Goal: Task Accomplishment & Management: Manage account settings

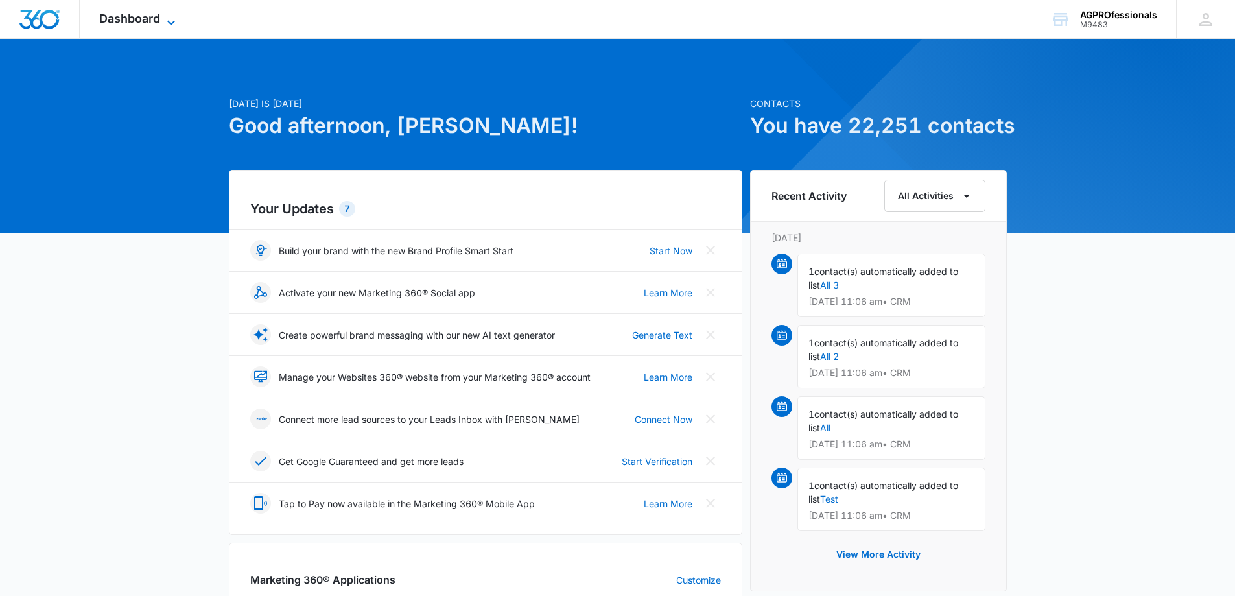
click at [122, 16] on span "Dashboard" at bounding box center [129, 19] width 61 height 14
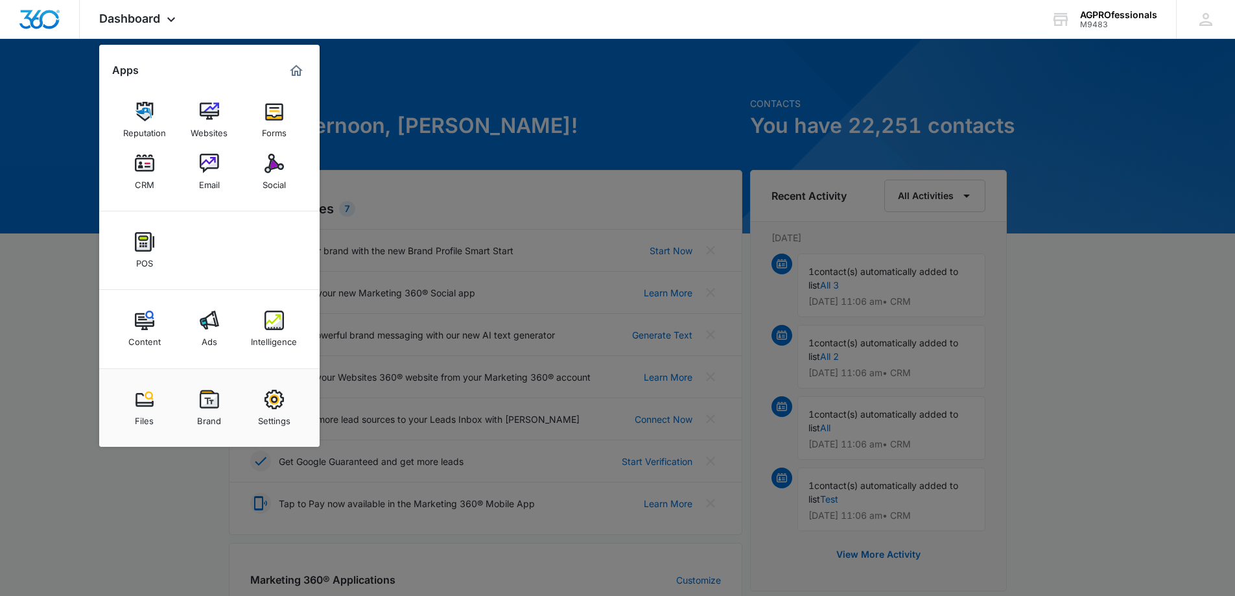
click at [207, 159] on img at bounding box center [209, 163] width 19 height 19
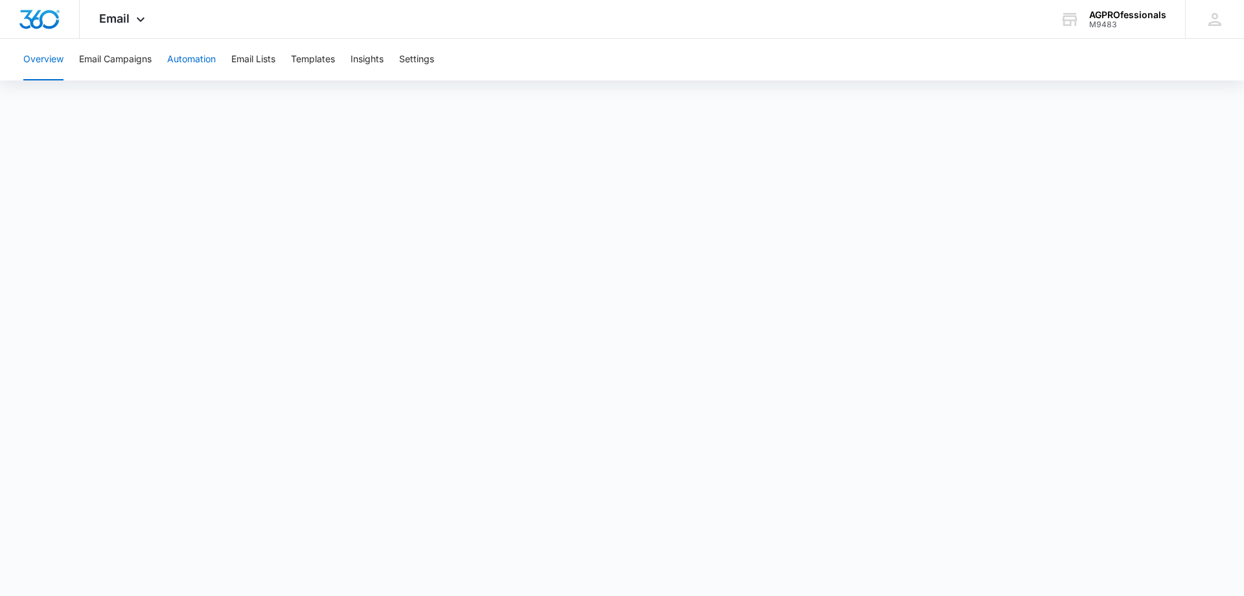
click at [181, 50] on button "Automation" at bounding box center [191, 59] width 49 height 41
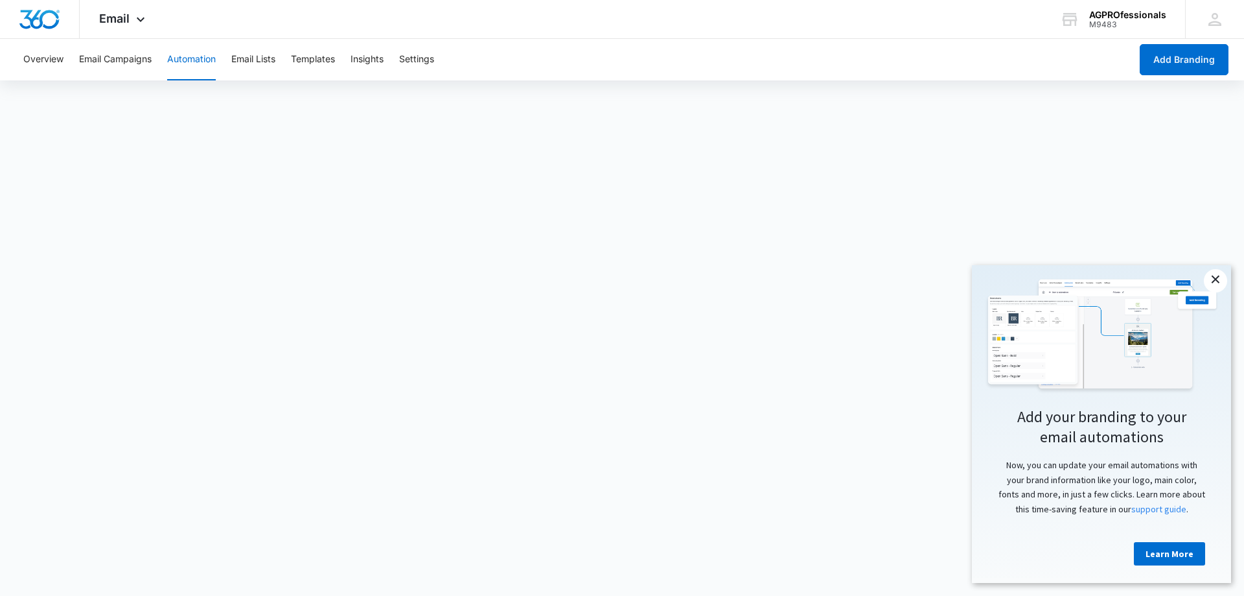
drag, startPoint x: 1220, startPoint y: 273, endPoint x: 2159, endPoint y: 525, distance: 972.8
click at [1220, 273] on link "×" at bounding box center [1215, 280] width 23 height 23
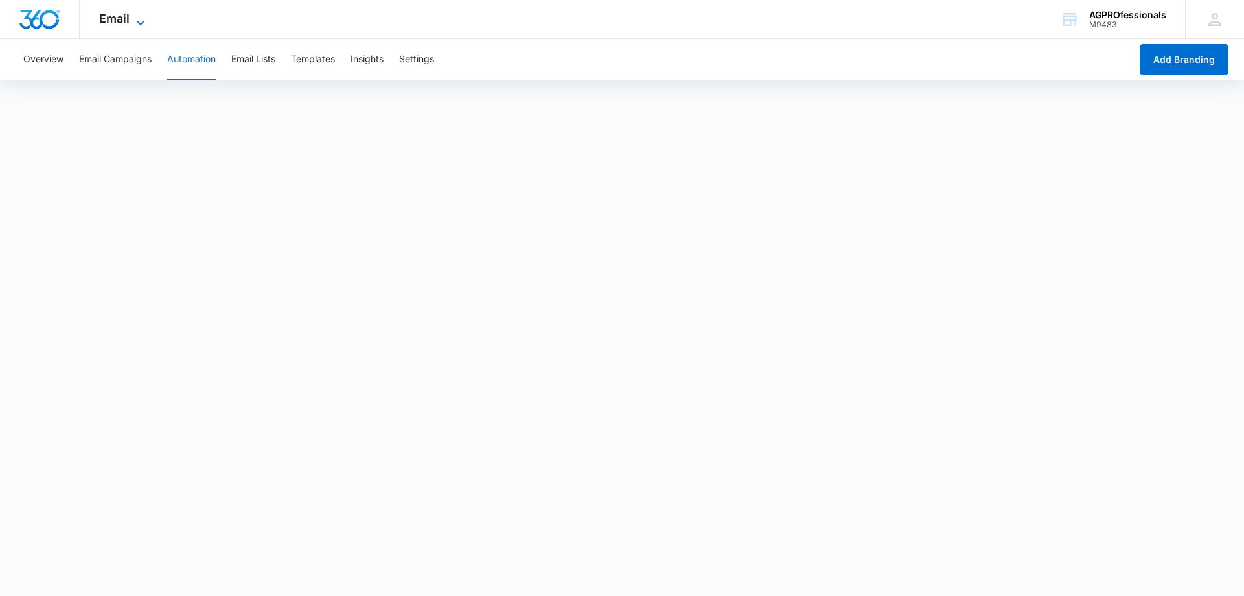
click at [109, 19] on span "Email" at bounding box center [114, 19] width 30 height 14
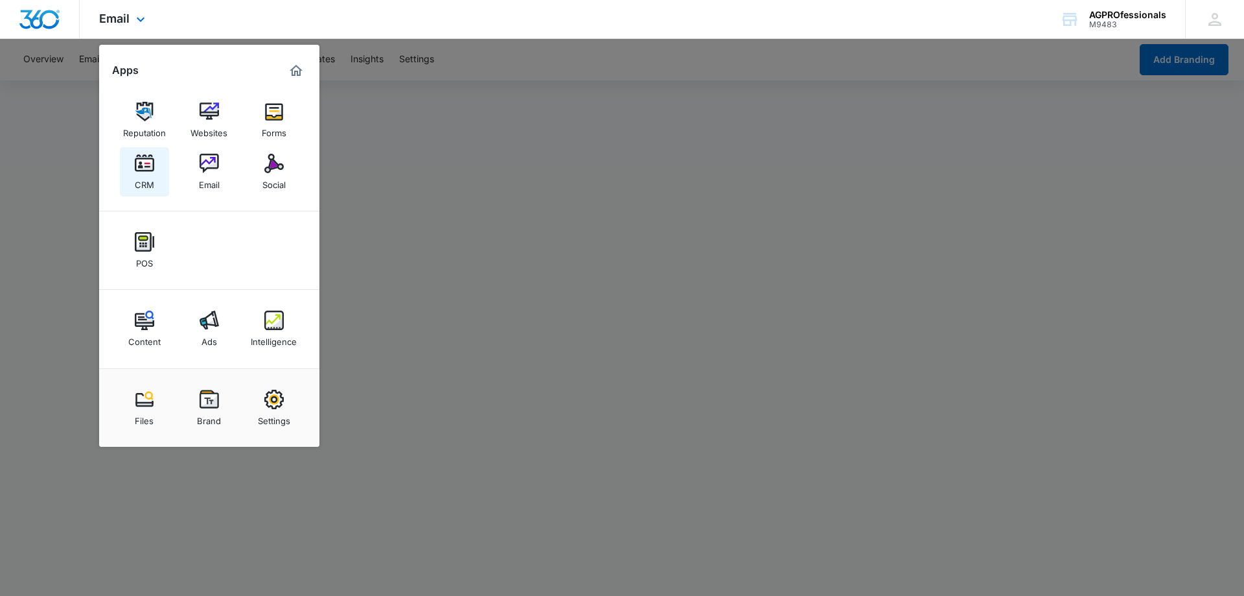
click at [138, 156] on img at bounding box center [144, 163] width 19 height 19
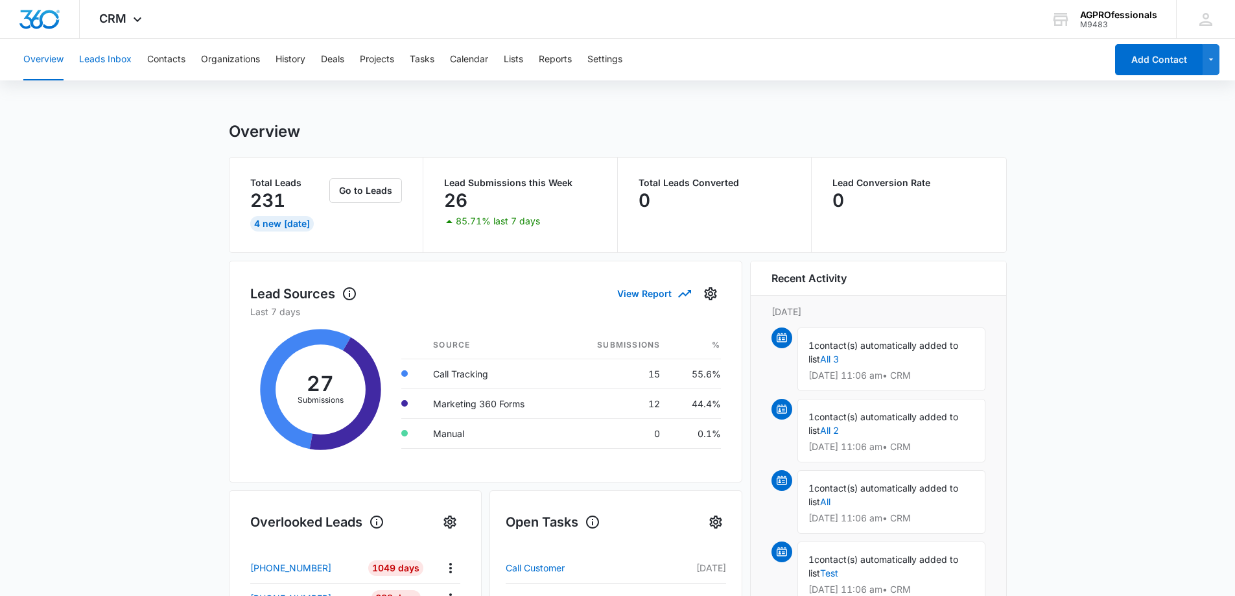
click at [91, 58] on button "Leads Inbox" at bounding box center [105, 59] width 52 height 41
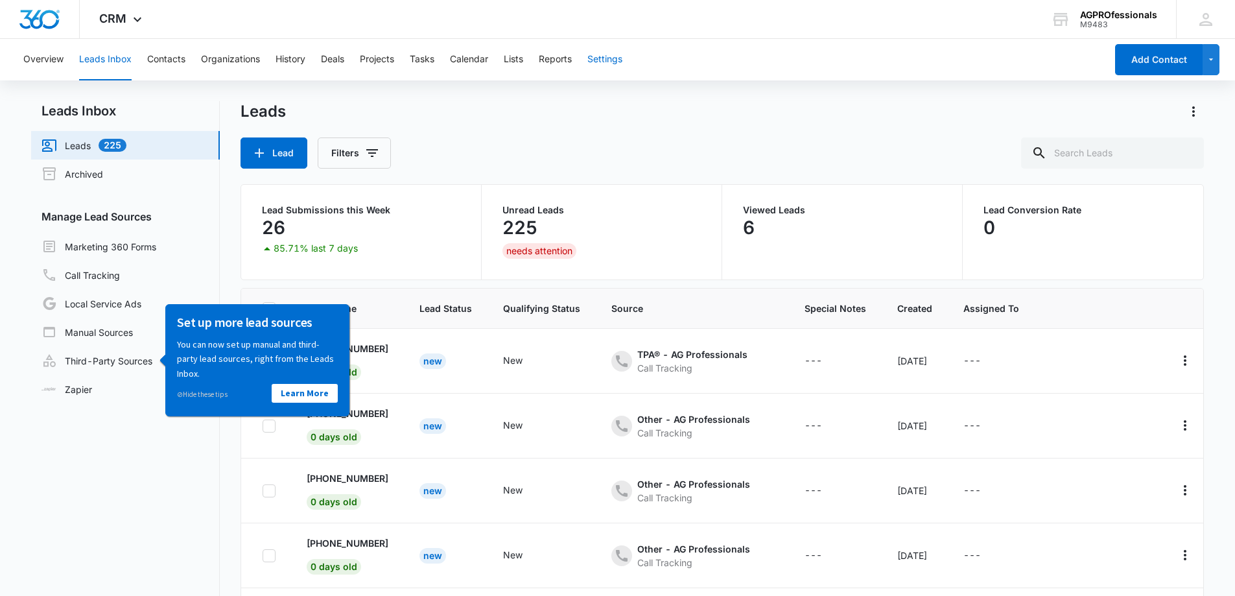
click at [615, 54] on button "Settings" at bounding box center [604, 59] width 35 height 41
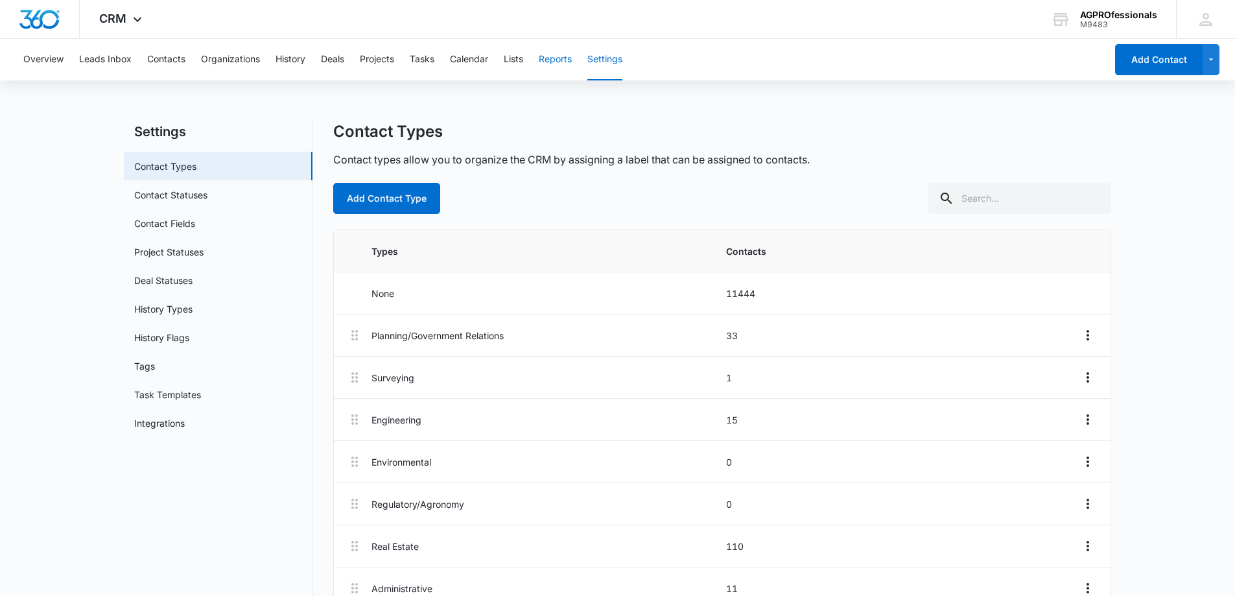
click at [555, 56] on button "Reports" at bounding box center [555, 59] width 33 height 41
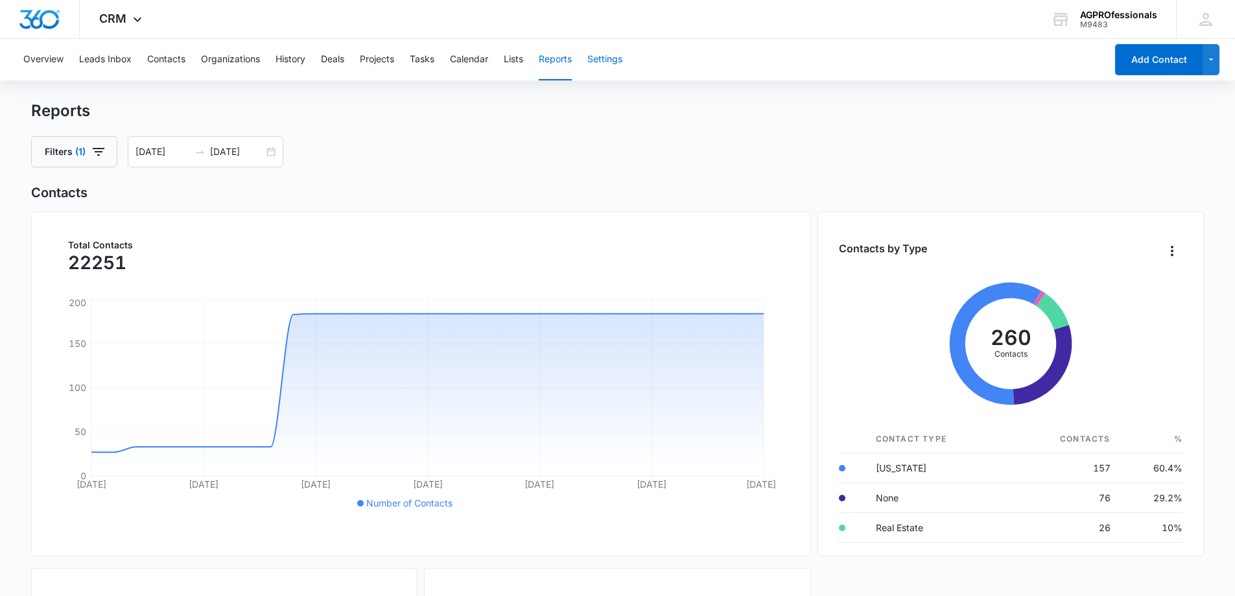
click at [608, 55] on button "Settings" at bounding box center [604, 59] width 35 height 41
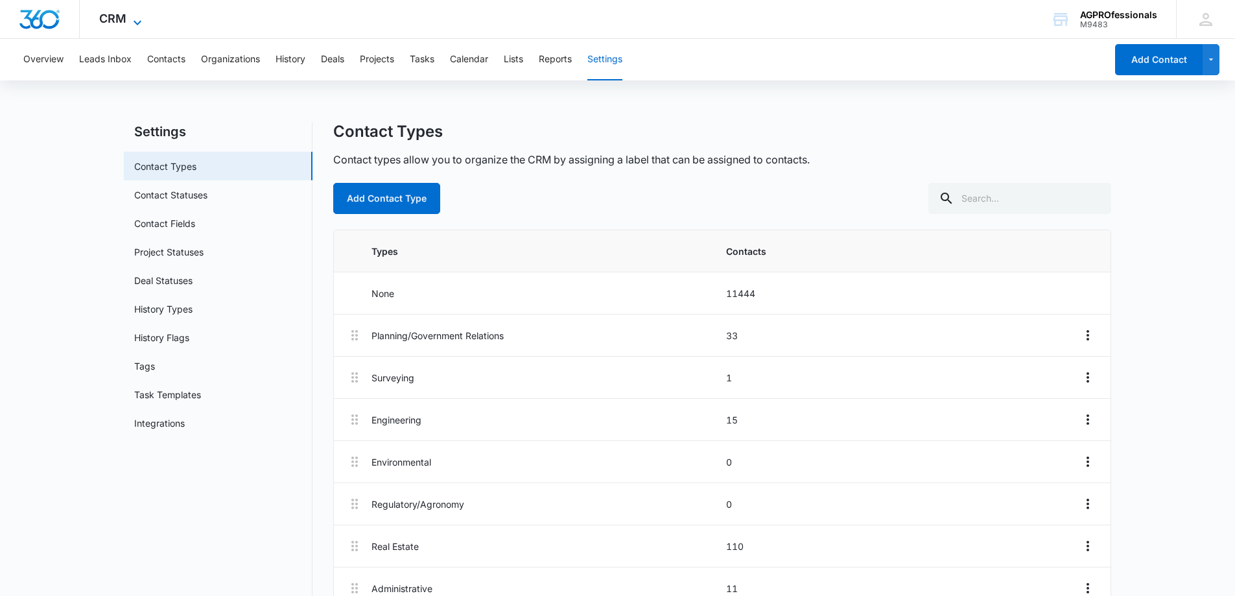
click at [108, 17] on span "CRM" at bounding box center [112, 19] width 27 height 14
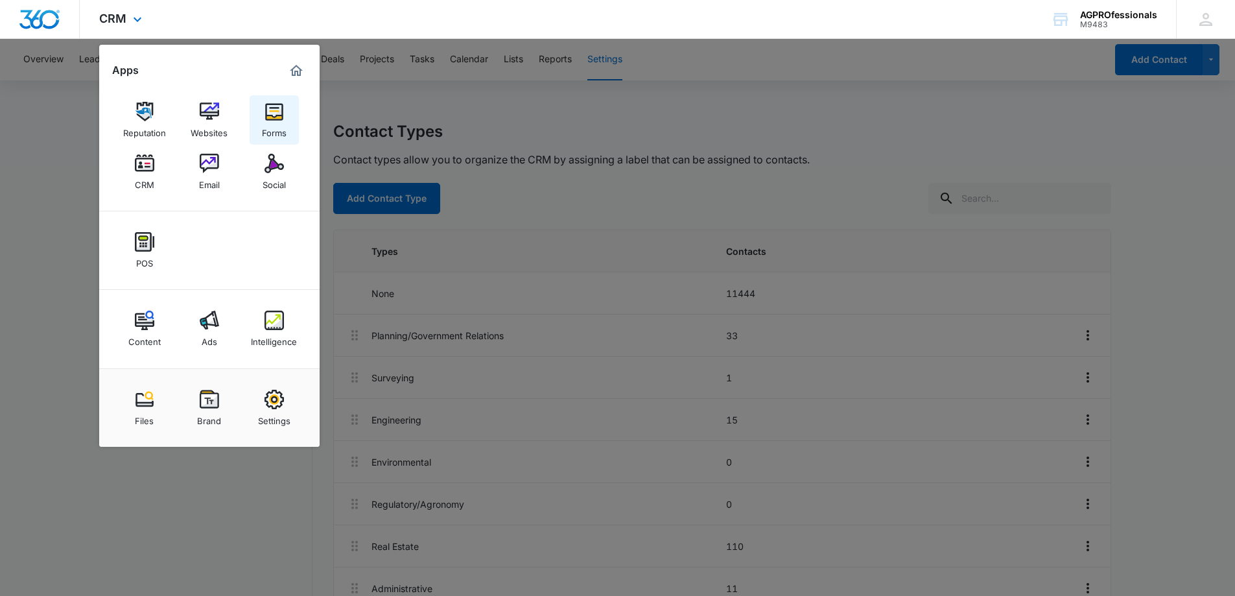
click at [275, 114] on img at bounding box center [273, 111] width 19 height 19
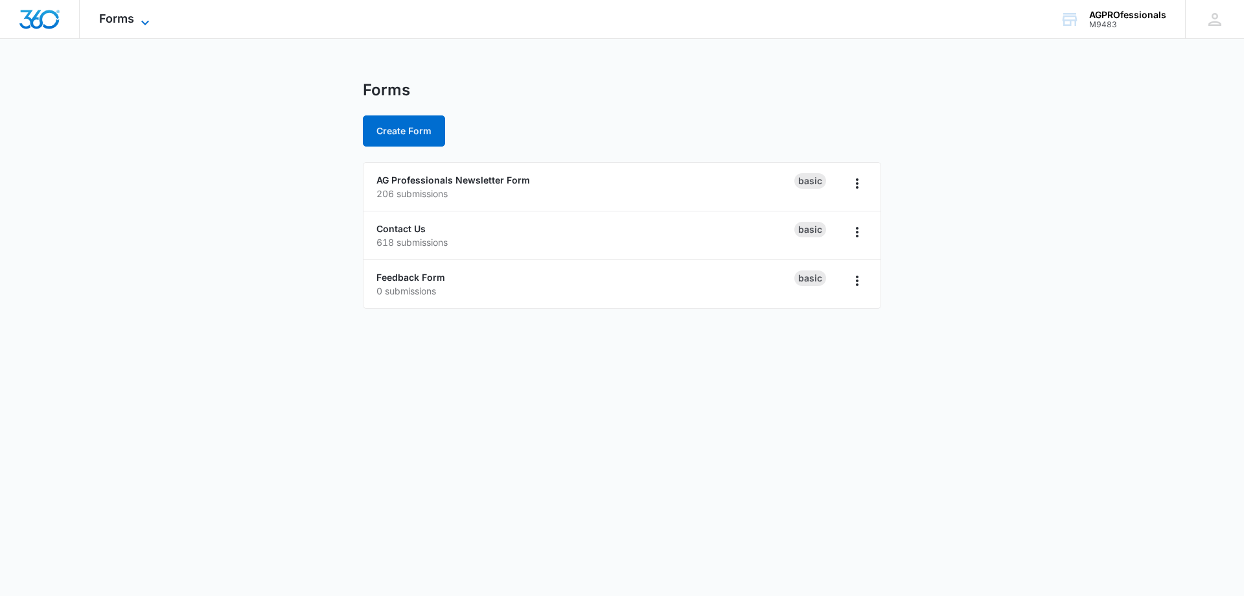
click at [113, 21] on span "Forms" at bounding box center [116, 19] width 35 height 14
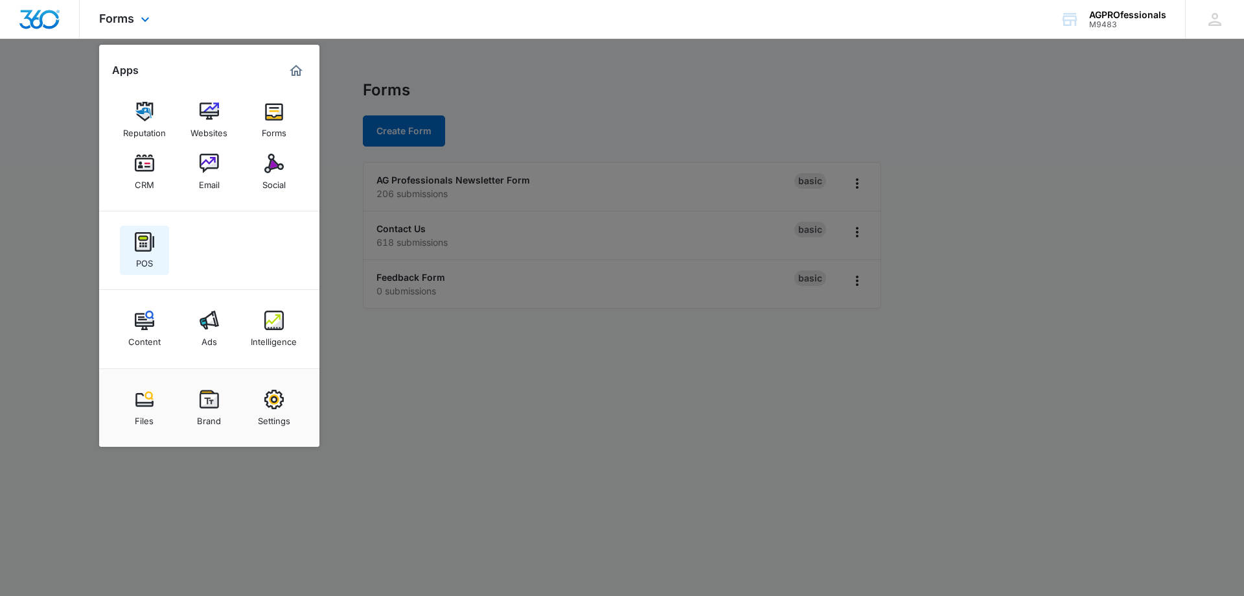
click at [139, 232] on img at bounding box center [144, 241] width 19 height 19
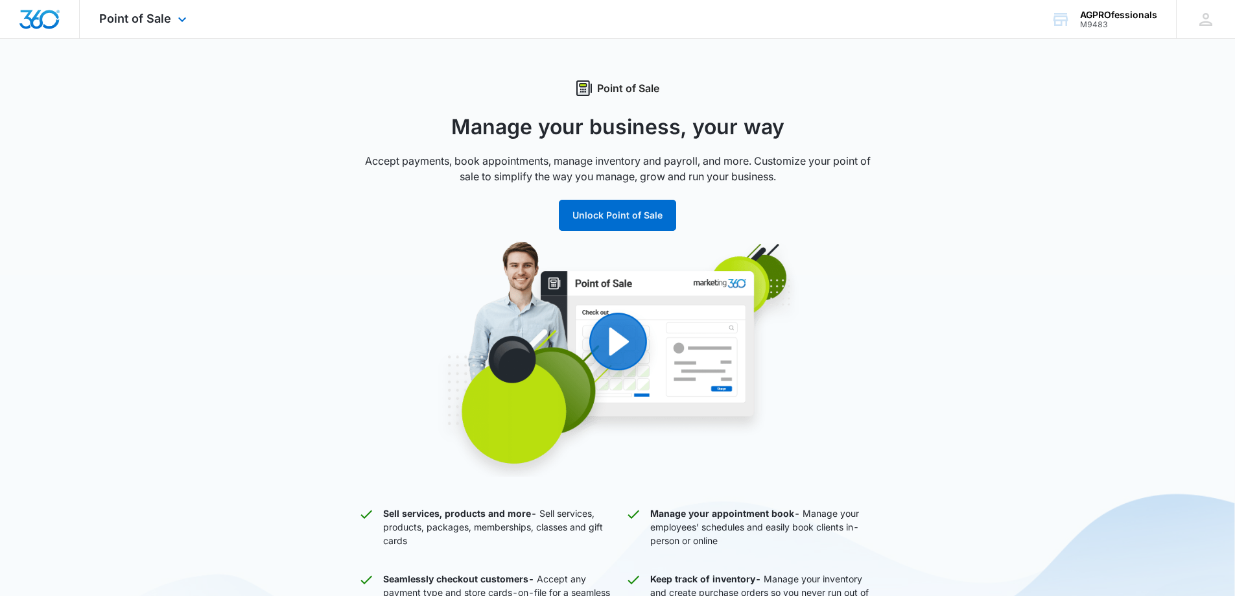
click at [127, 11] on div "Point of Sale Apps Reputation Websites Forms CRM Email Social POS Content Ads I…" at bounding box center [145, 19] width 130 height 38
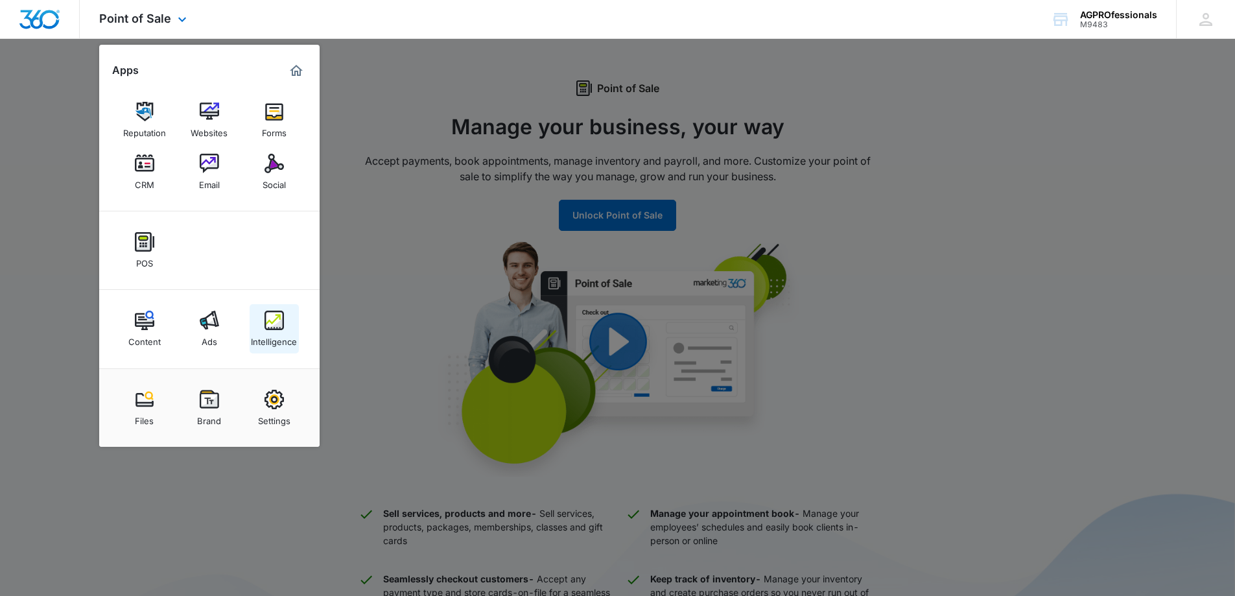
click at [271, 319] on img at bounding box center [273, 319] width 19 height 19
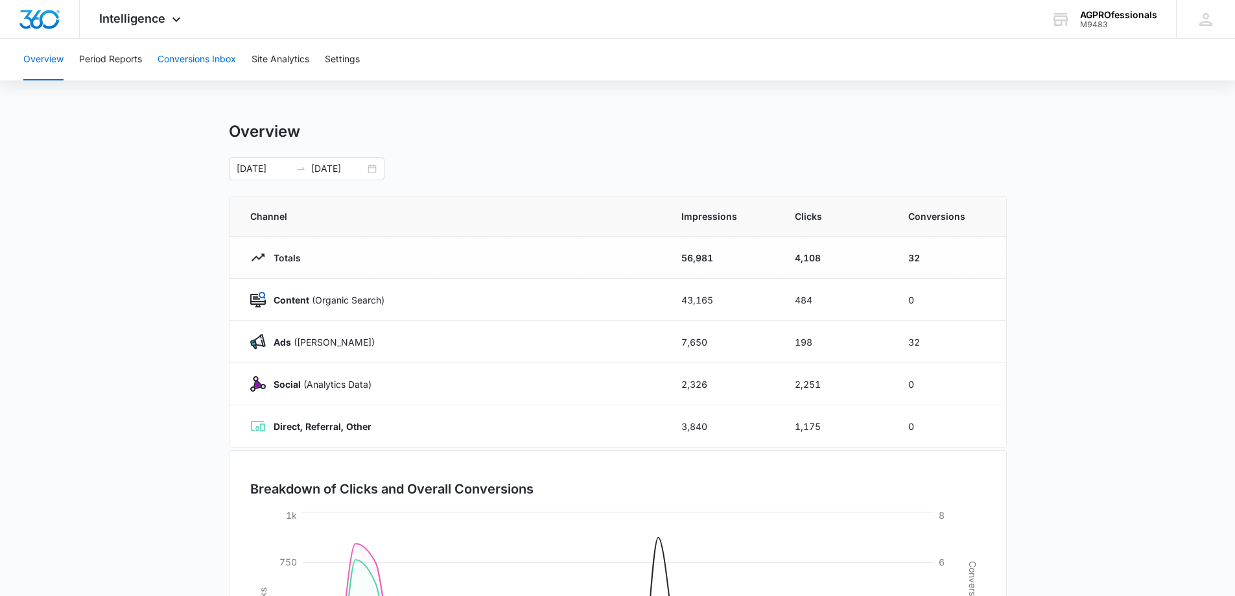
click at [194, 56] on button "Conversions Inbox" at bounding box center [196, 59] width 78 height 41
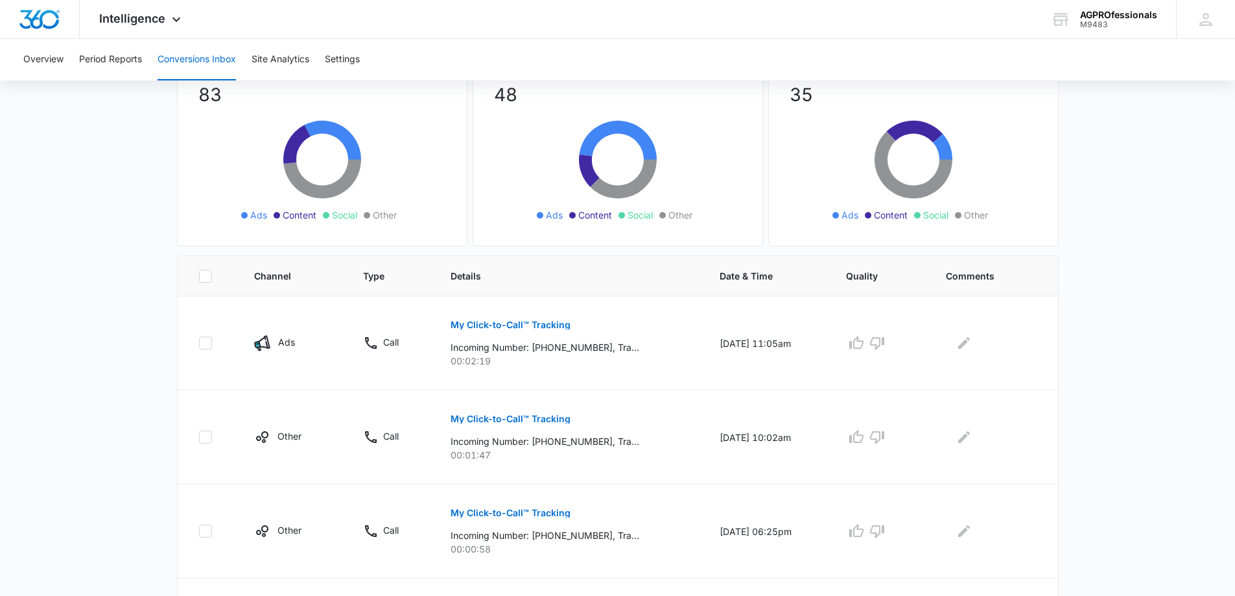
scroll to position [130, 0]
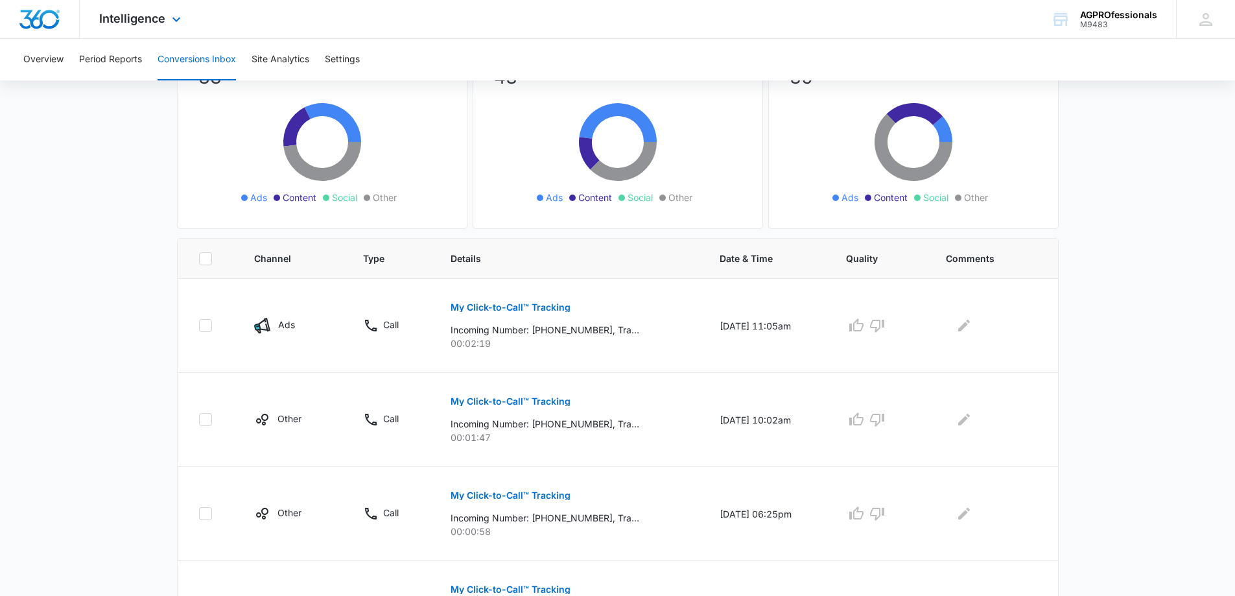
click at [125, 9] on div "Intelligence Apps Reputation Websites Forms CRM Email Social POS Content Ads In…" at bounding box center [142, 19] width 124 height 38
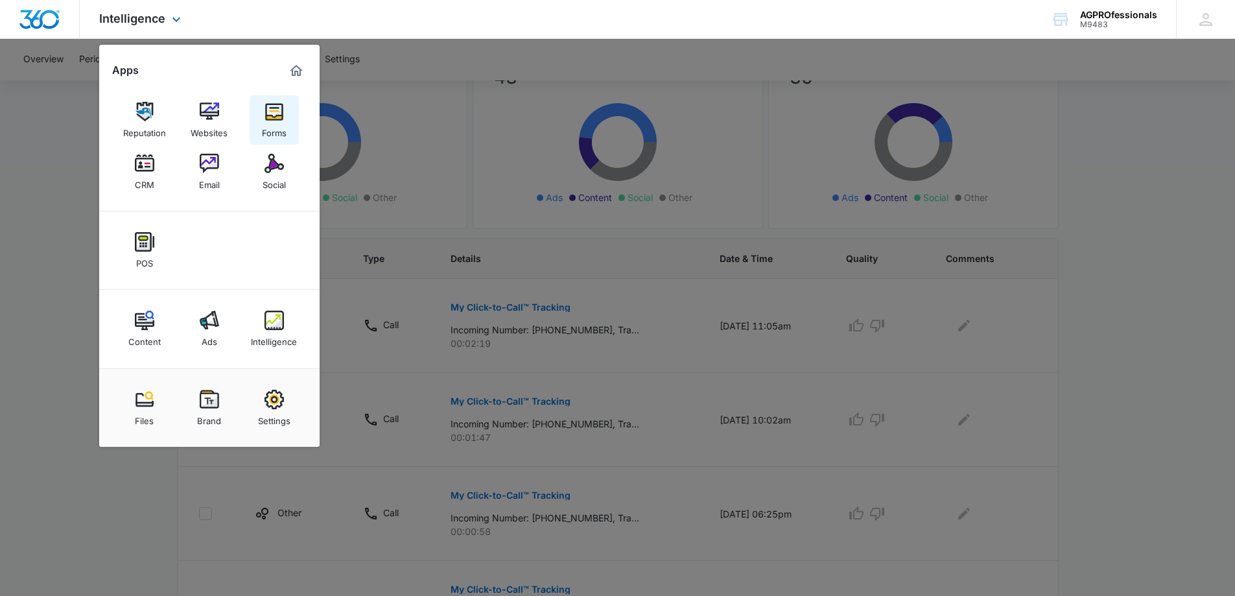
click at [276, 115] on img at bounding box center [273, 111] width 19 height 19
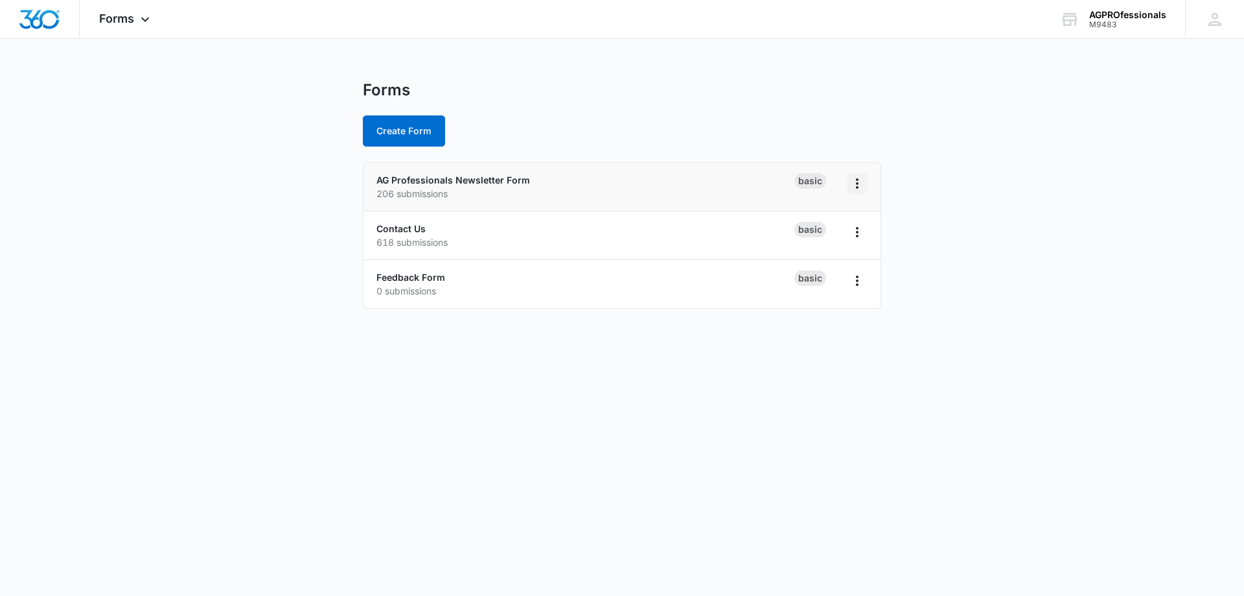
click at [864, 183] on icon "Overflow Menu" at bounding box center [858, 184] width 16 height 16
click at [440, 183] on link "AG Professionals Newsletter Form" at bounding box center [454, 179] width 154 height 11
click at [469, 181] on link "AG Professionals Newsletter Form" at bounding box center [454, 179] width 154 height 11
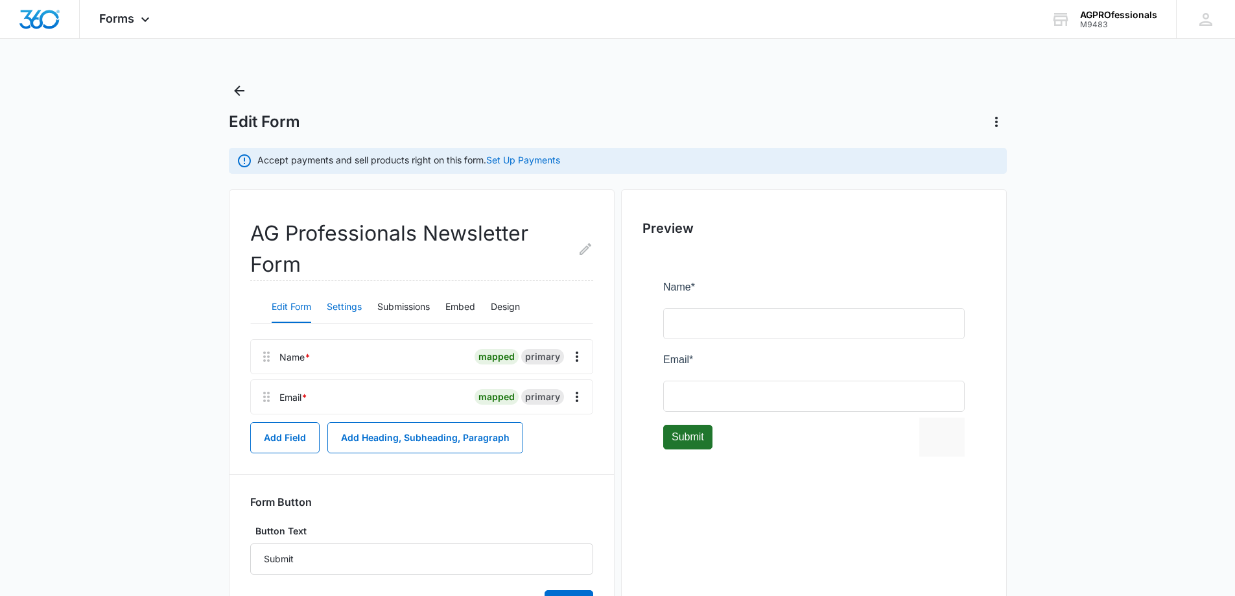
click at [343, 305] on button "Settings" at bounding box center [344, 307] width 35 height 31
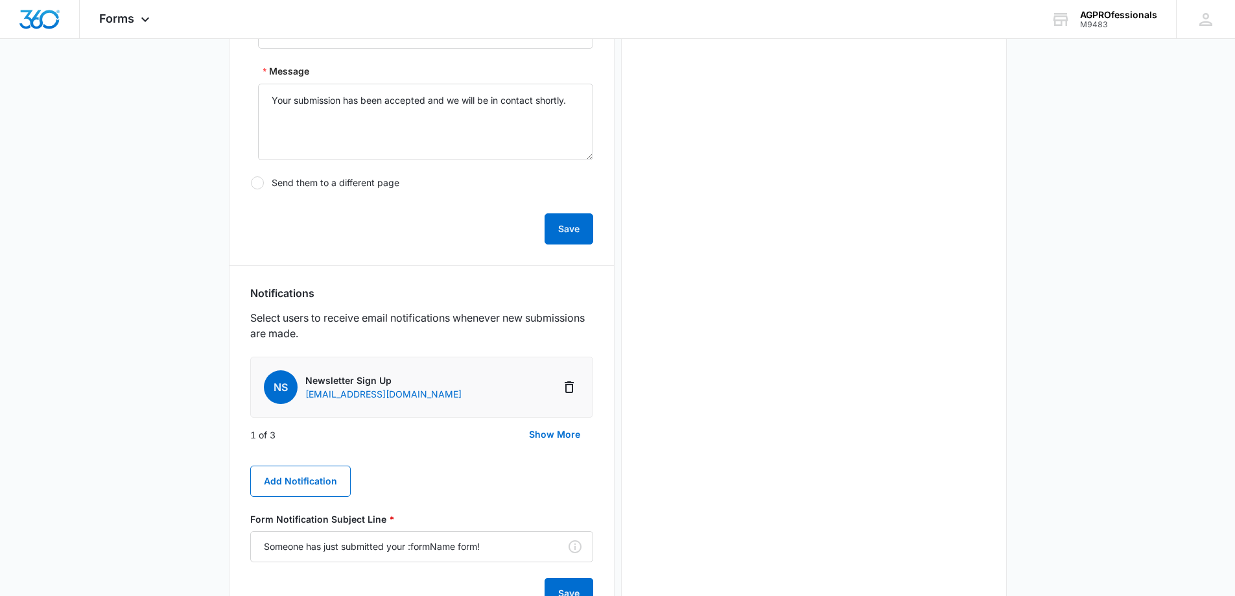
scroll to position [583, 0]
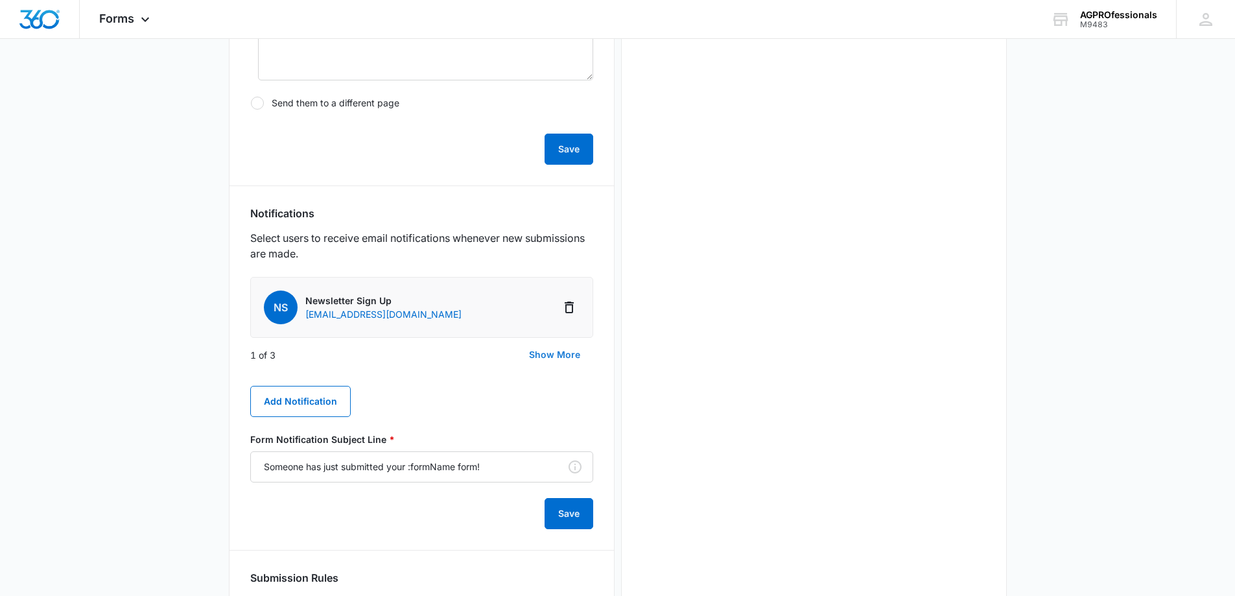
click at [548, 354] on button "Show More" at bounding box center [554, 354] width 77 height 31
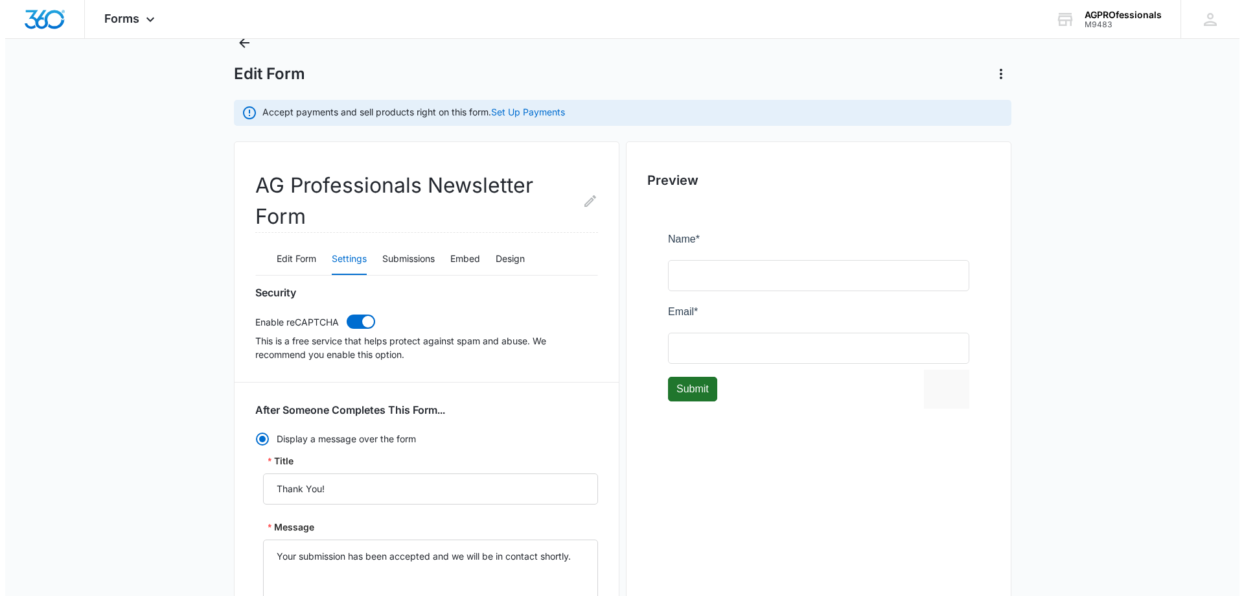
scroll to position [0, 0]
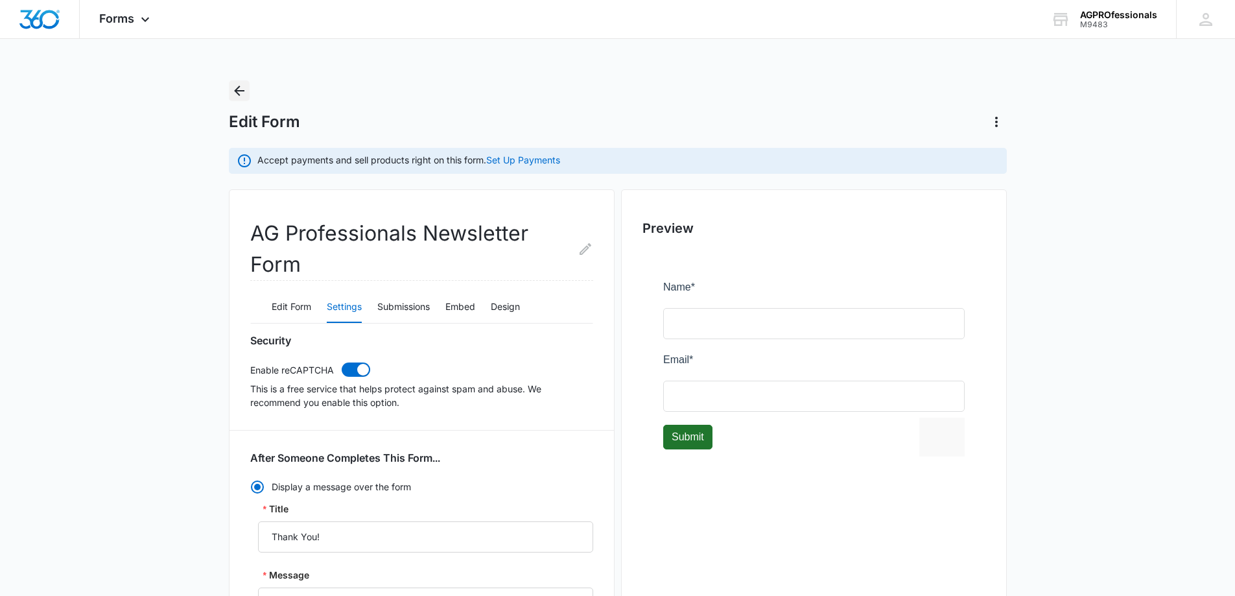
click at [237, 92] on icon "Back" at bounding box center [239, 91] width 10 height 10
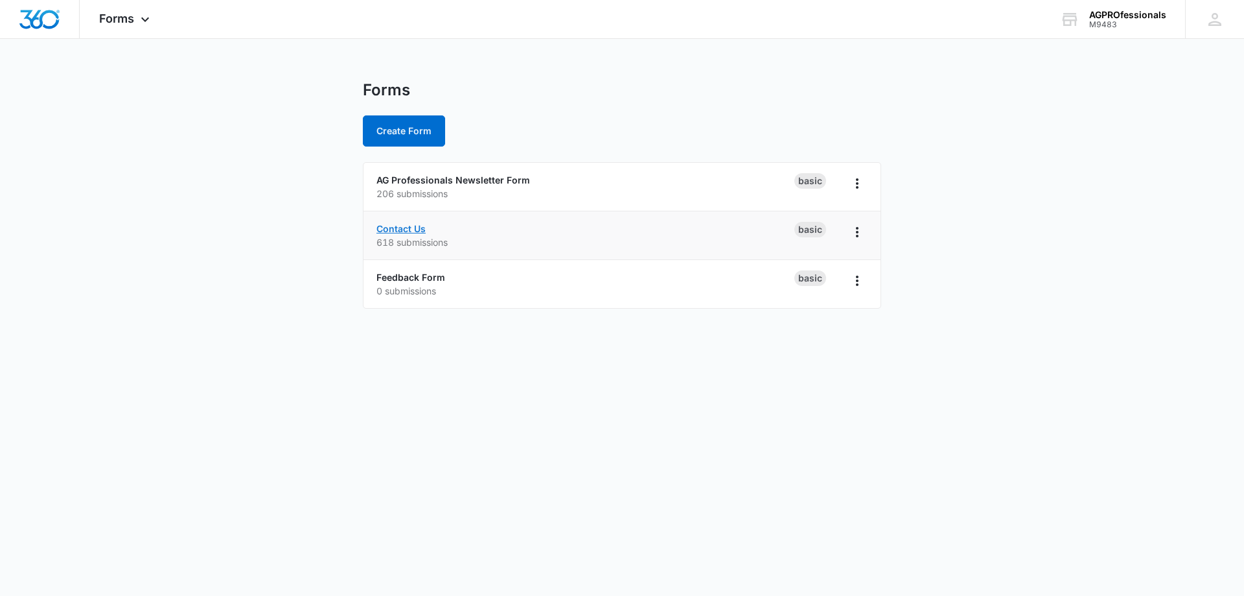
click at [396, 231] on link "Contact Us" at bounding box center [401, 228] width 49 height 11
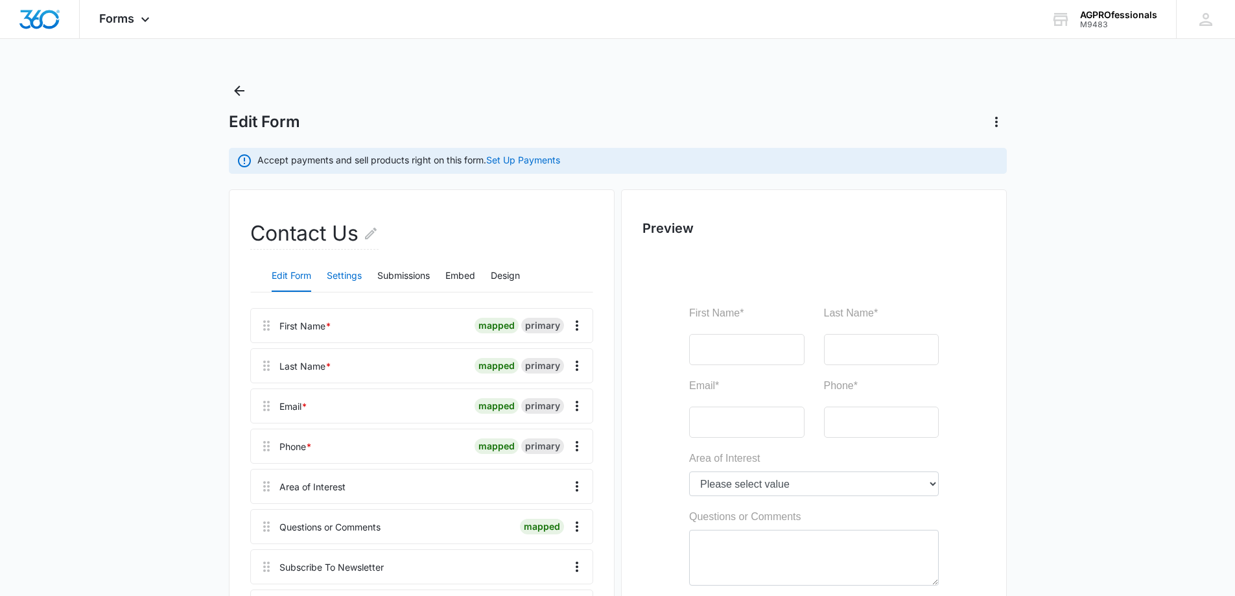
click at [342, 277] on button "Settings" at bounding box center [344, 276] width 35 height 31
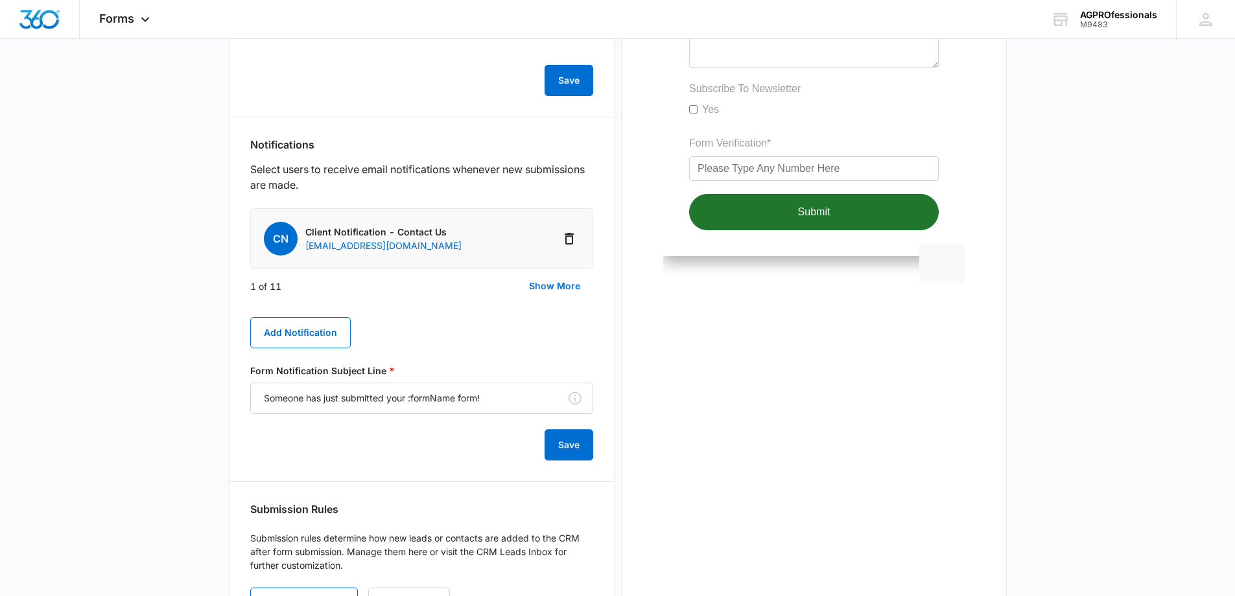
scroll to position [393, 0]
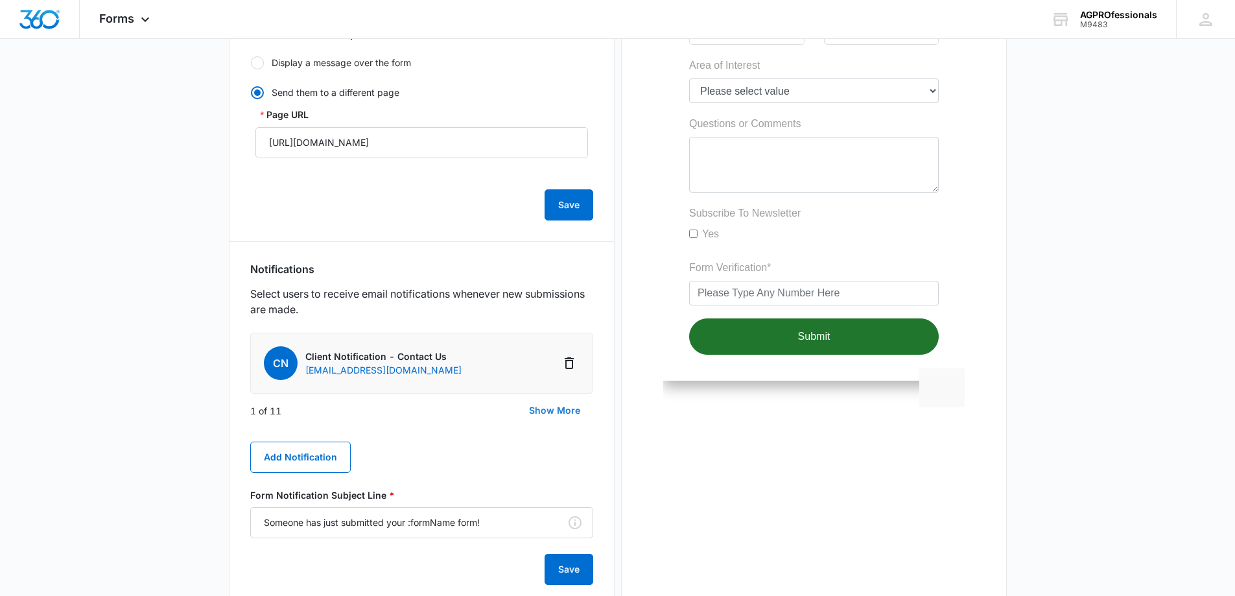
click at [561, 410] on button "Show More" at bounding box center [554, 410] width 77 height 31
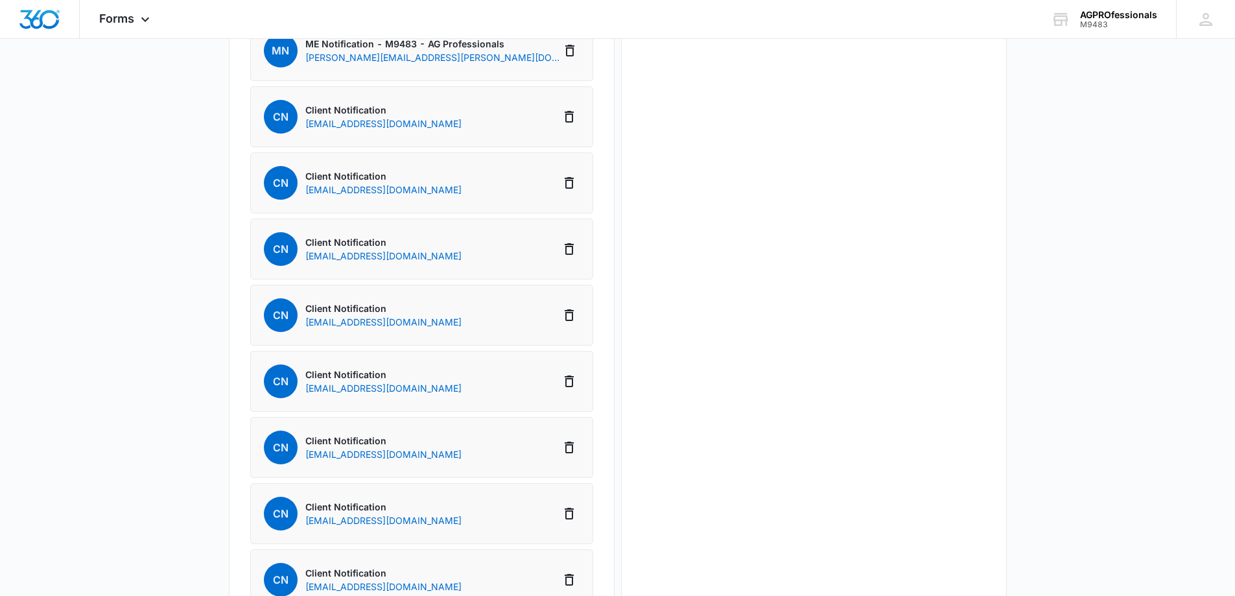
scroll to position [782, 0]
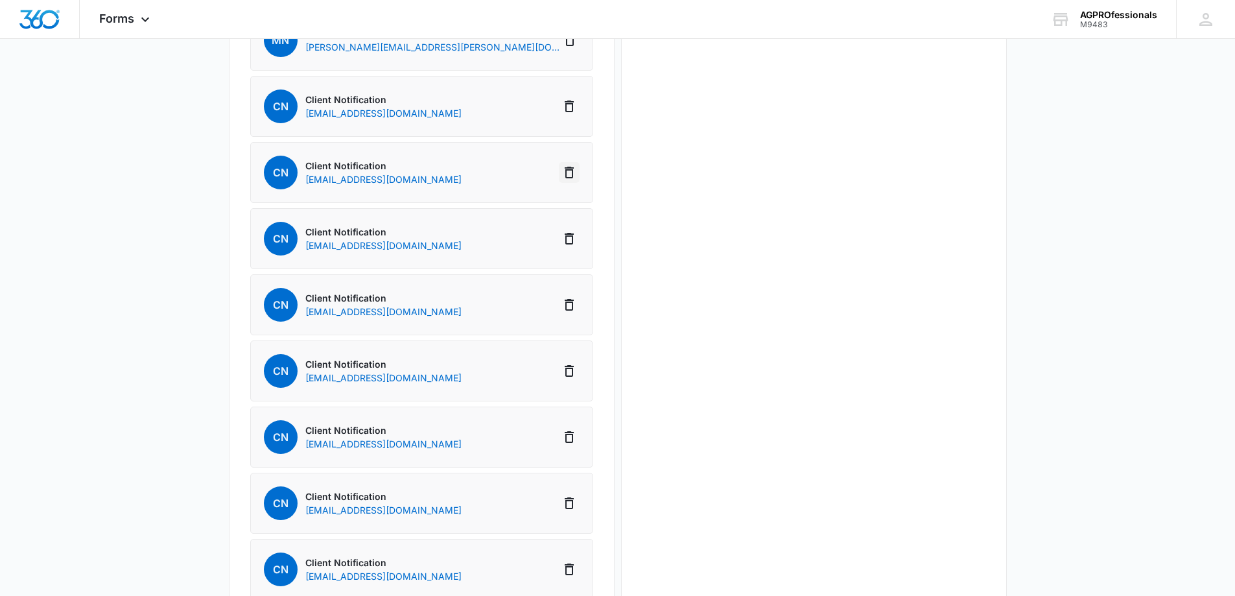
click at [570, 174] on icon "Delete Notification" at bounding box center [569, 173] width 16 height 16
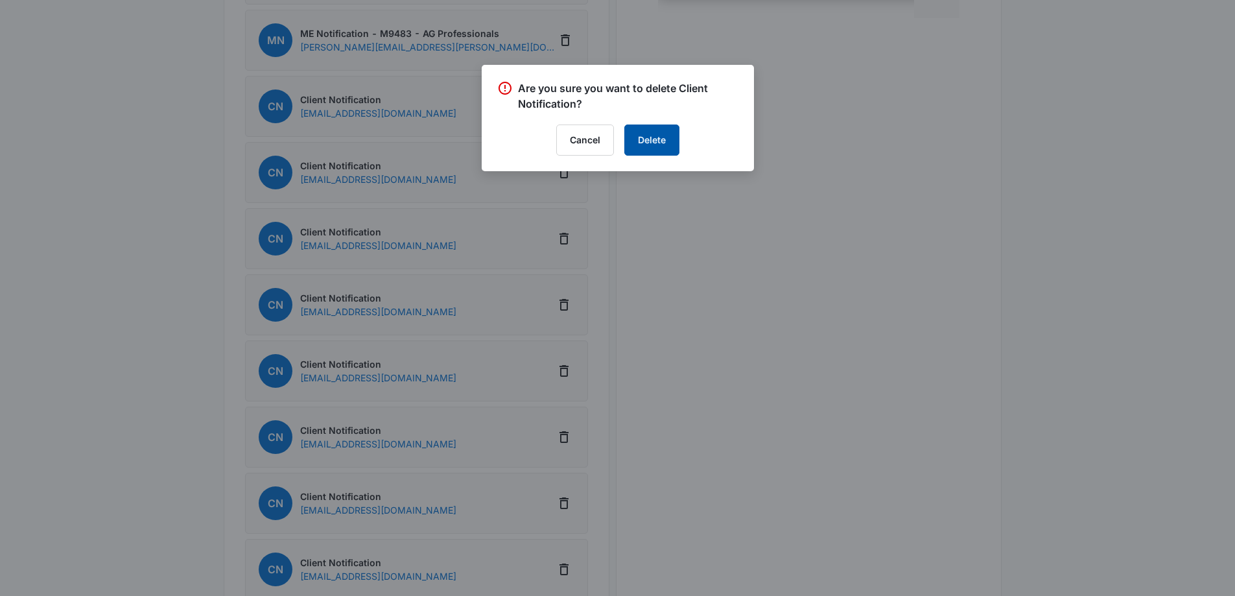
click at [646, 141] on button "Delete" at bounding box center [651, 139] width 55 height 31
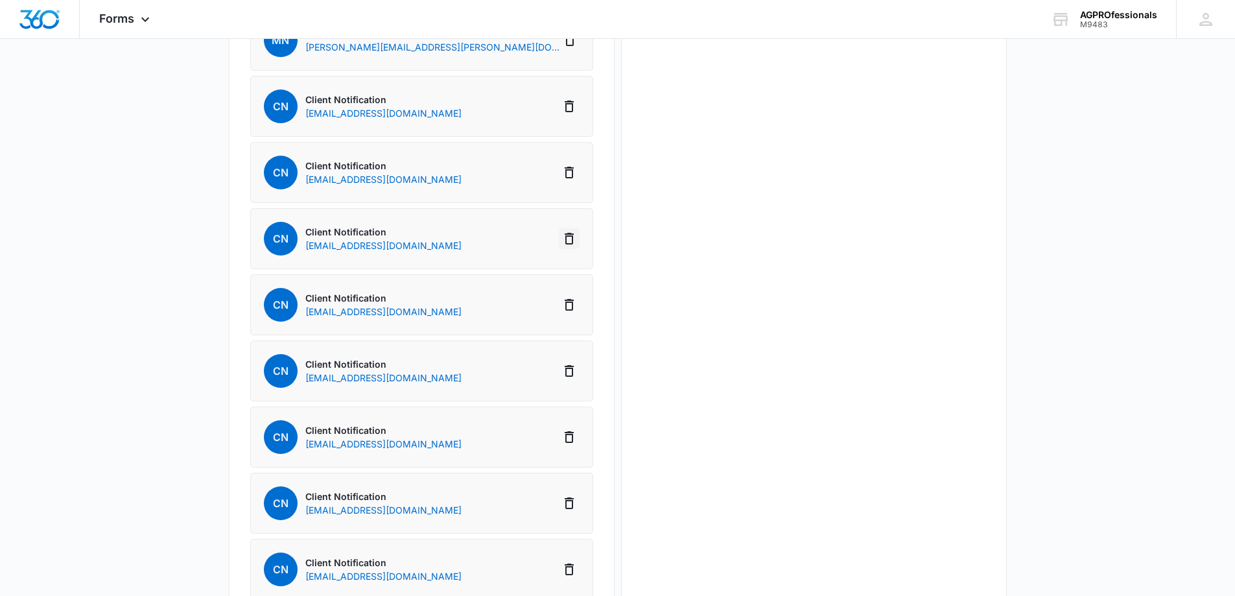
click at [570, 238] on icon "Delete Notification" at bounding box center [569, 239] width 16 height 16
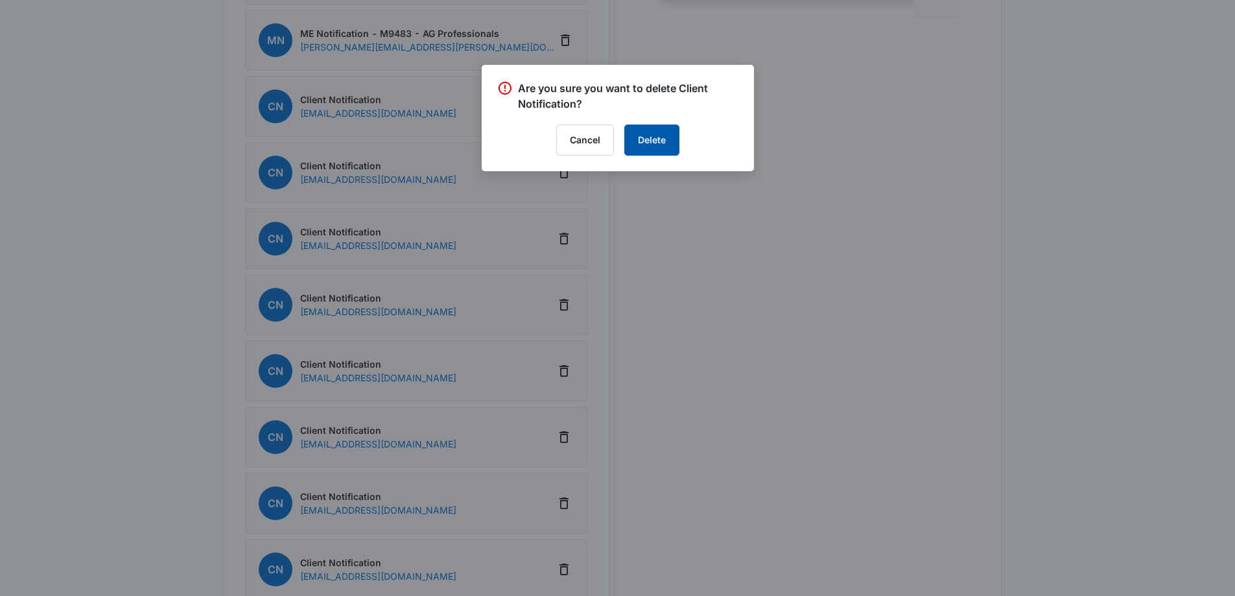
click at [647, 144] on button "Delete" at bounding box center [651, 139] width 55 height 31
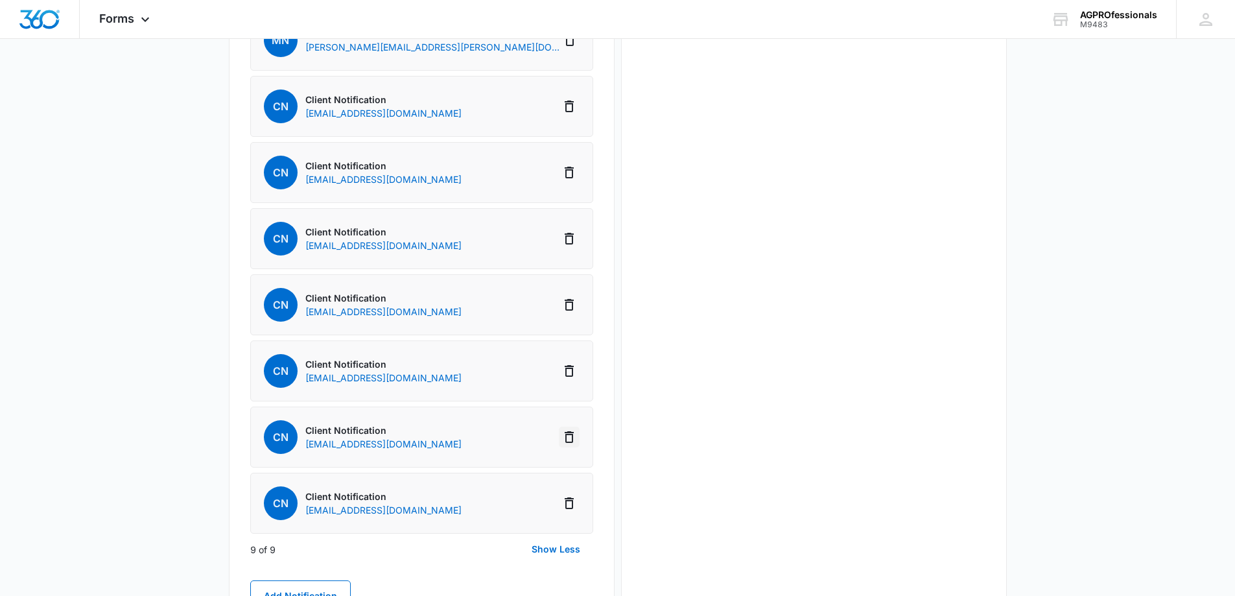
click at [570, 440] on icon "Delete Notification" at bounding box center [569, 437] width 16 height 16
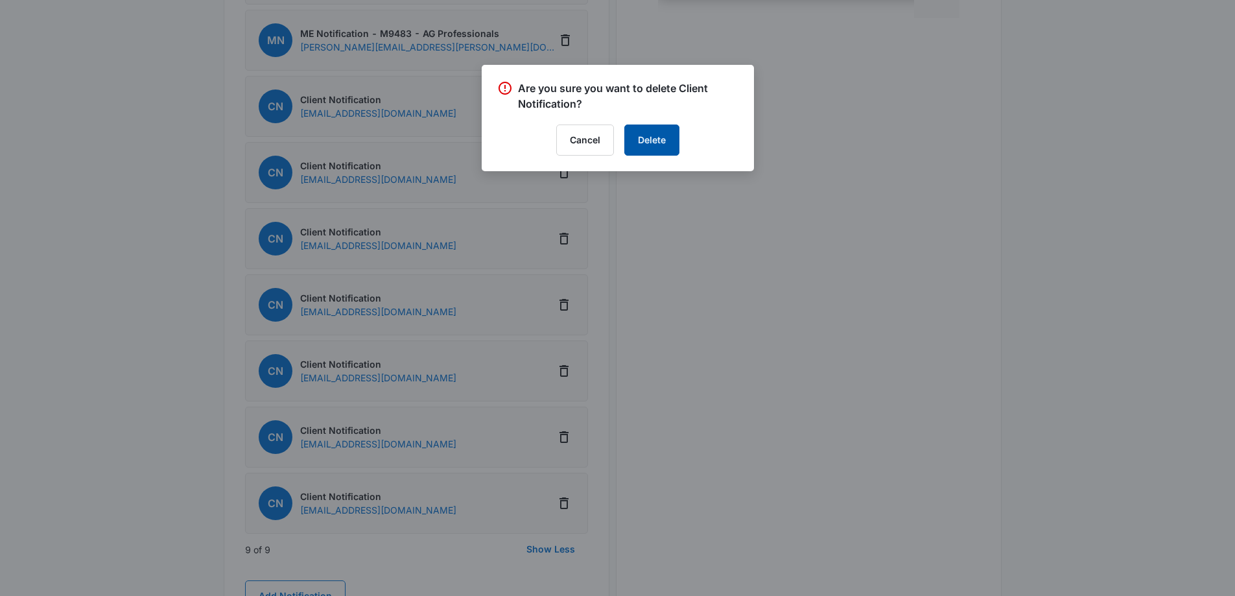
click at [645, 142] on button "Delete" at bounding box center [651, 139] width 55 height 31
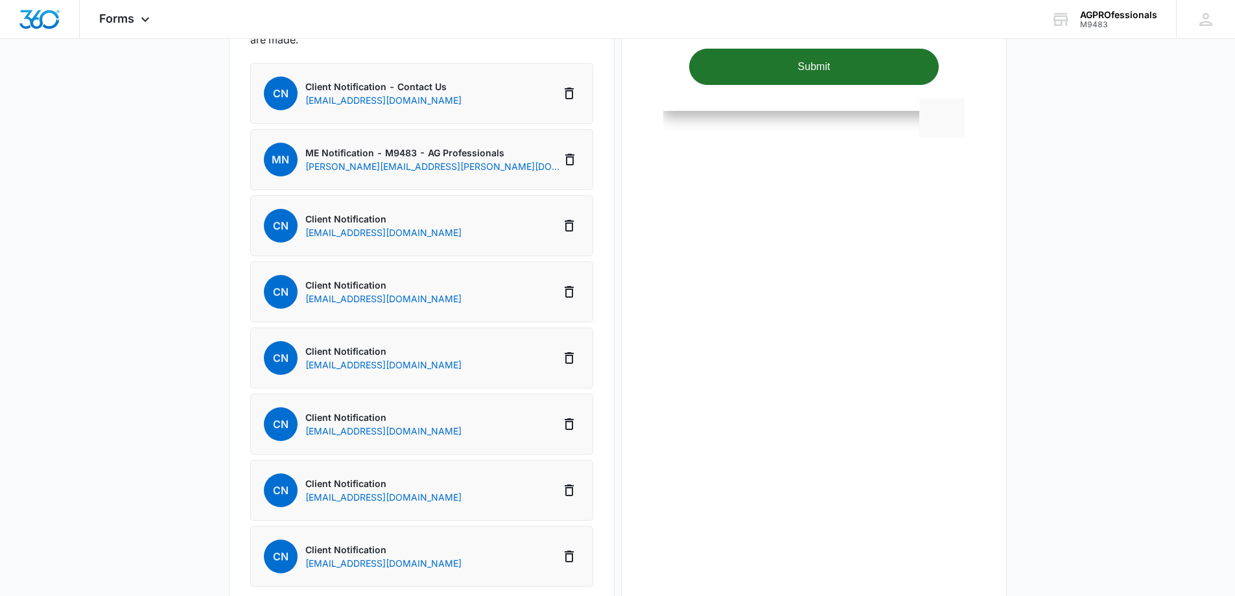
scroll to position [717, 0]
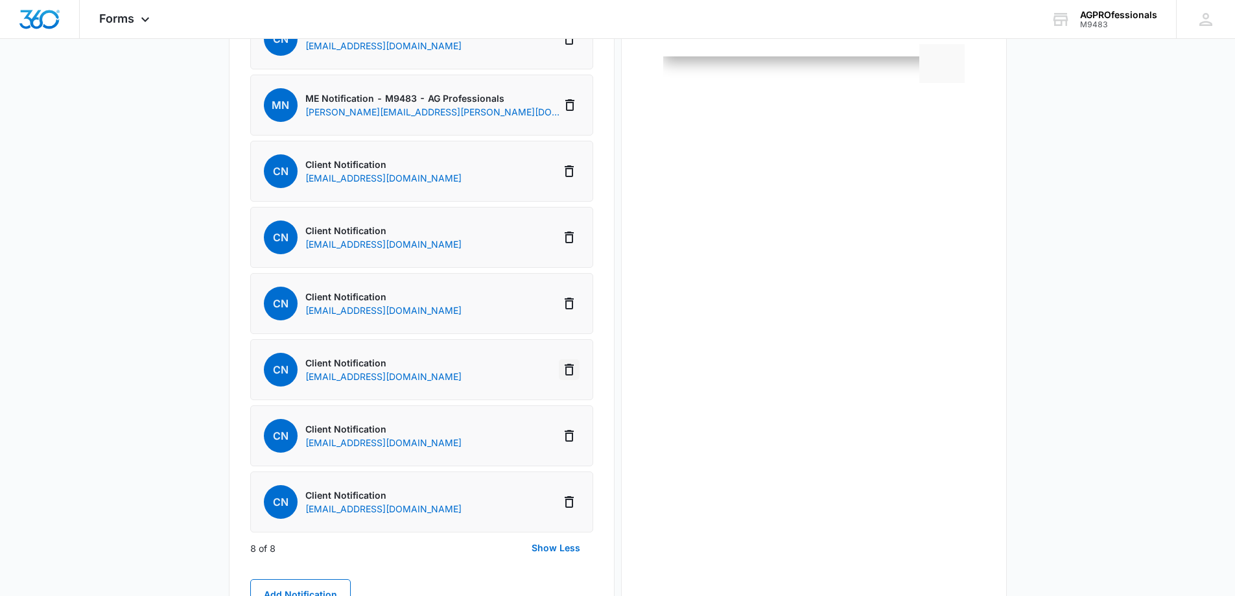
click at [569, 369] on icon "Delete Notification" at bounding box center [569, 370] width 16 height 16
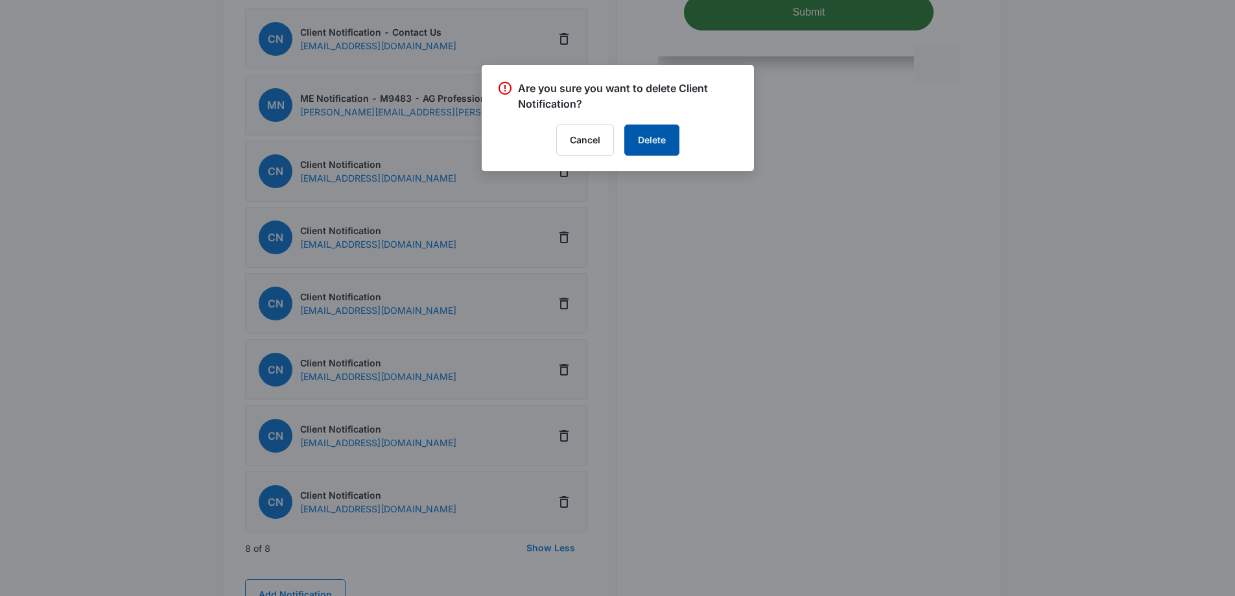
click at [633, 139] on button "Delete" at bounding box center [651, 139] width 55 height 31
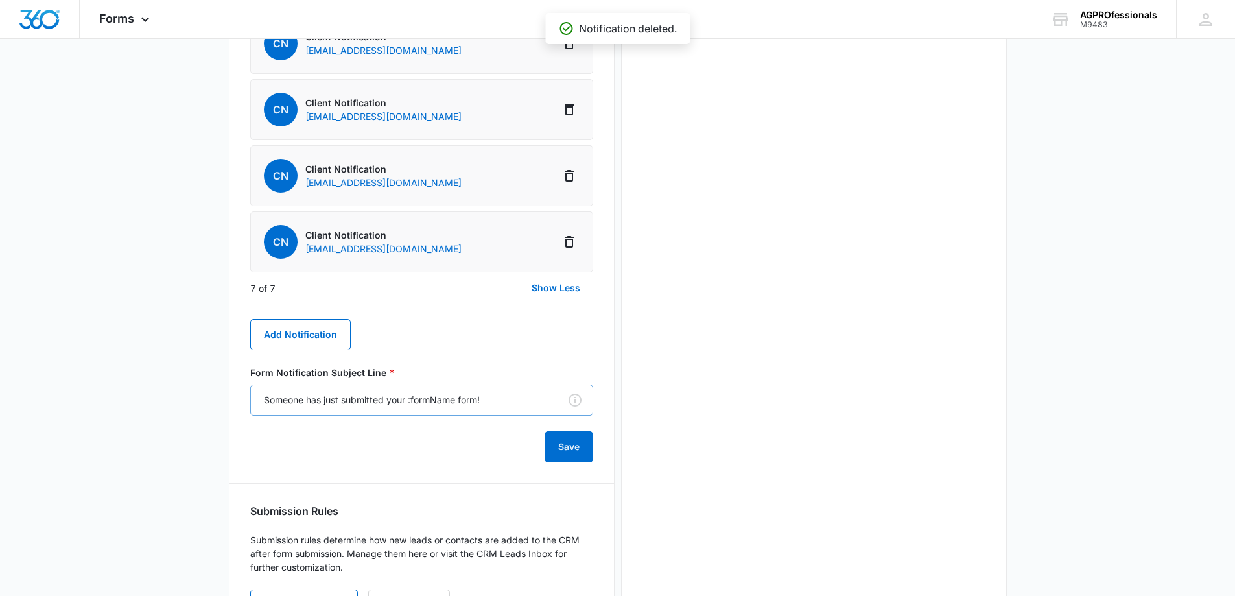
scroll to position [911, 0]
click at [284, 332] on button "Add Notification" at bounding box center [300, 333] width 100 height 31
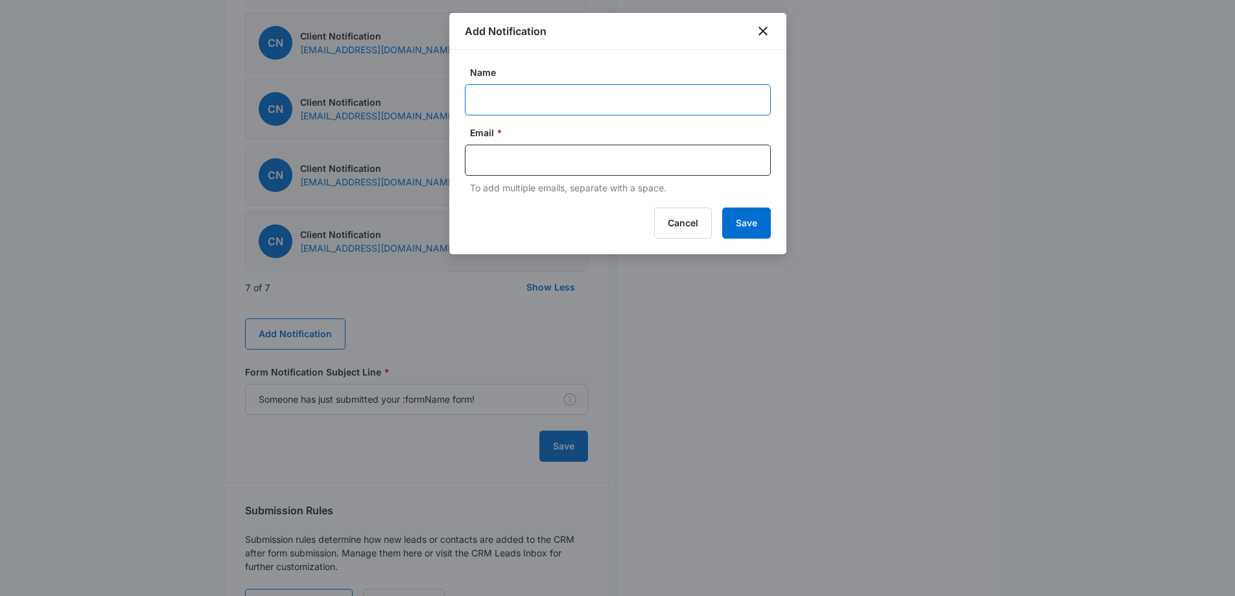
click at [541, 105] on input "Name" at bounding box center [618, 99] width 306 height 31
type input "[PERSON_NAME]"
click at [544, 161] on input "text" at bounding box center [618, 159] width 281 height 19
type input "[EMAIL_ADDRESS][DOMAIN_NAME]"
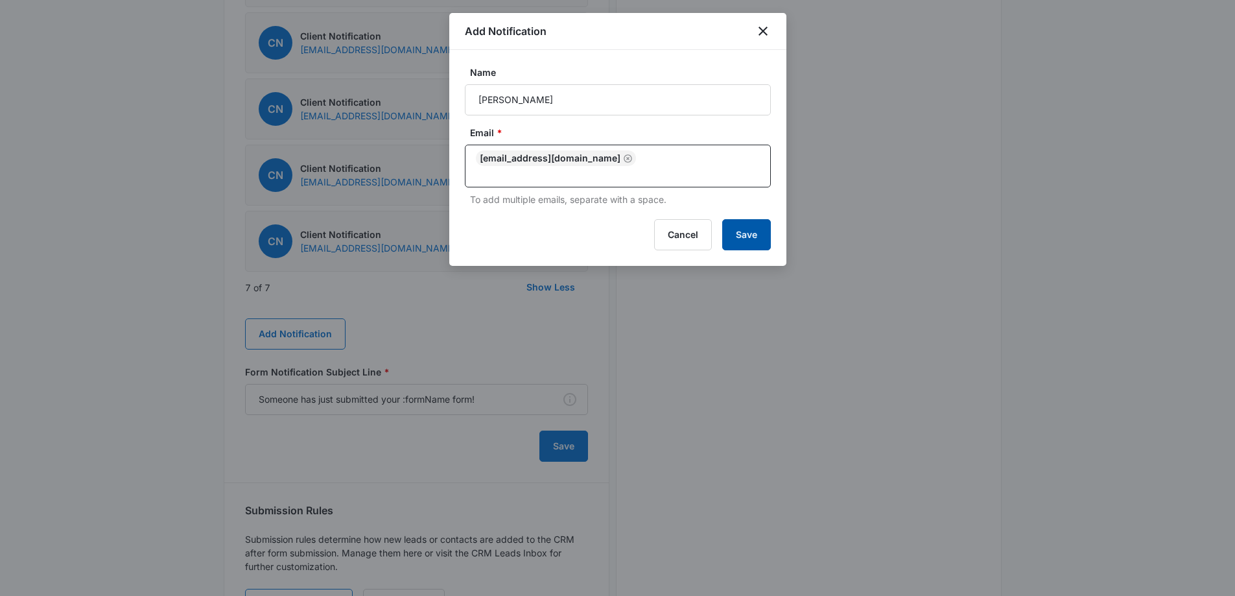
drag, startPoint x: 742, startPoint y: 220, endPoint x: 733, endPoint y: 236, distance: 18.6
click at [743, 220] on button "Save" at bounding box center [746, 234] width 49 height 31
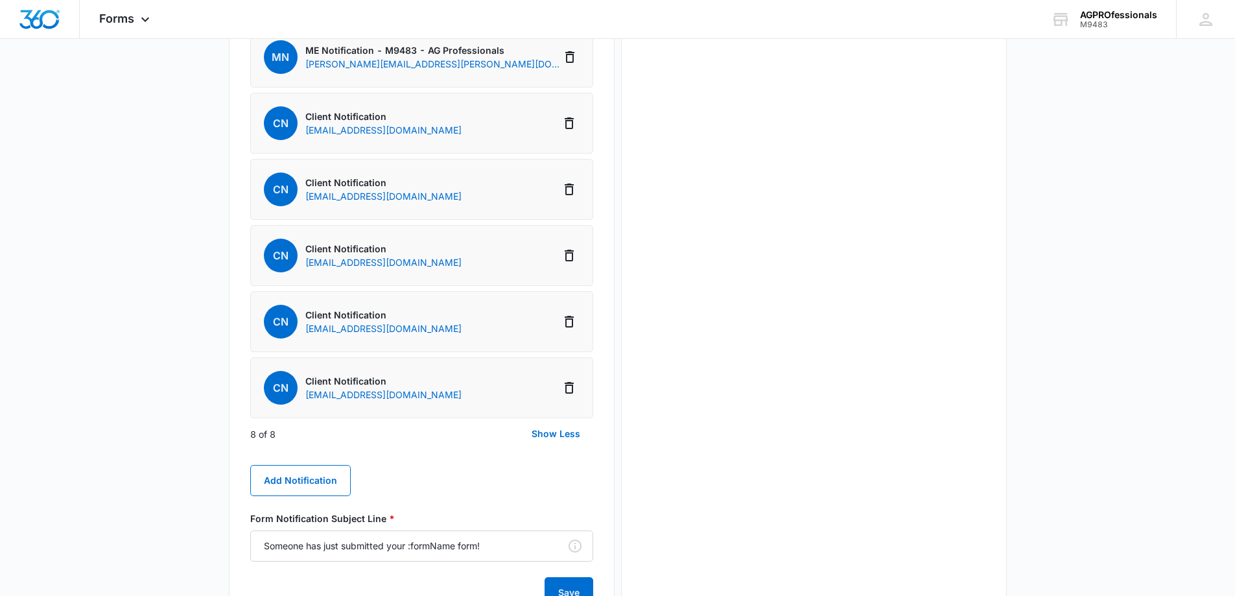
scroll to position [1032, 0]
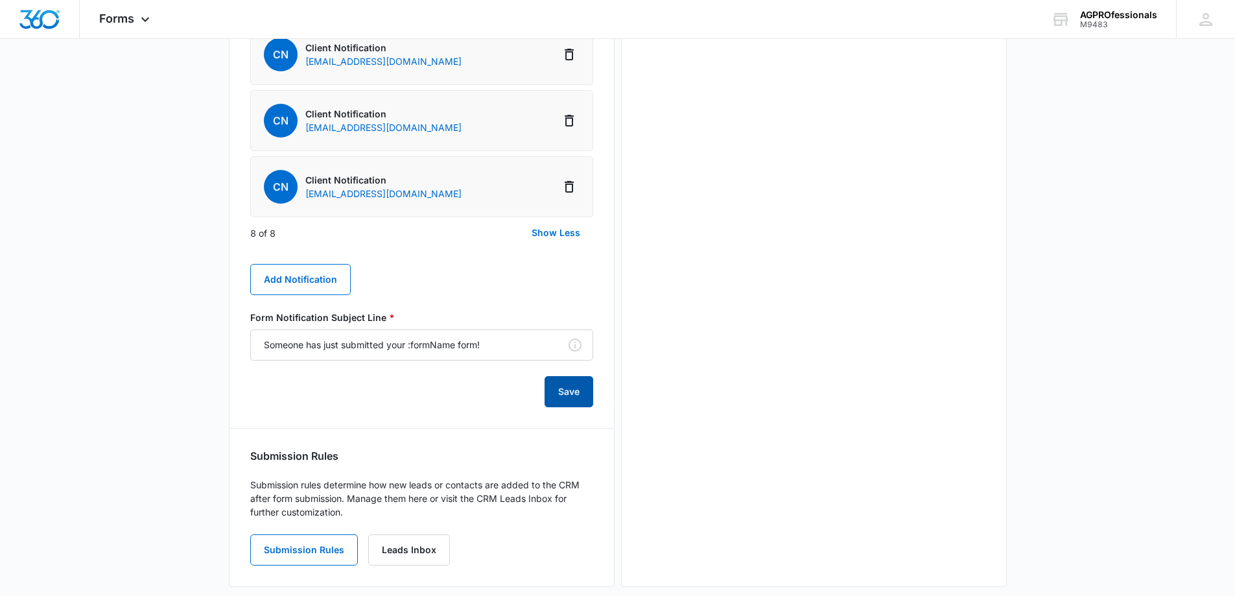
drag, startPoint x: 577, startPoint y: 386, endPoint x: 671, endPoint y: 396, distance: 93.8
click at [577, 386] on button "Save" at bounding box center [568, 391] width 49 height 31
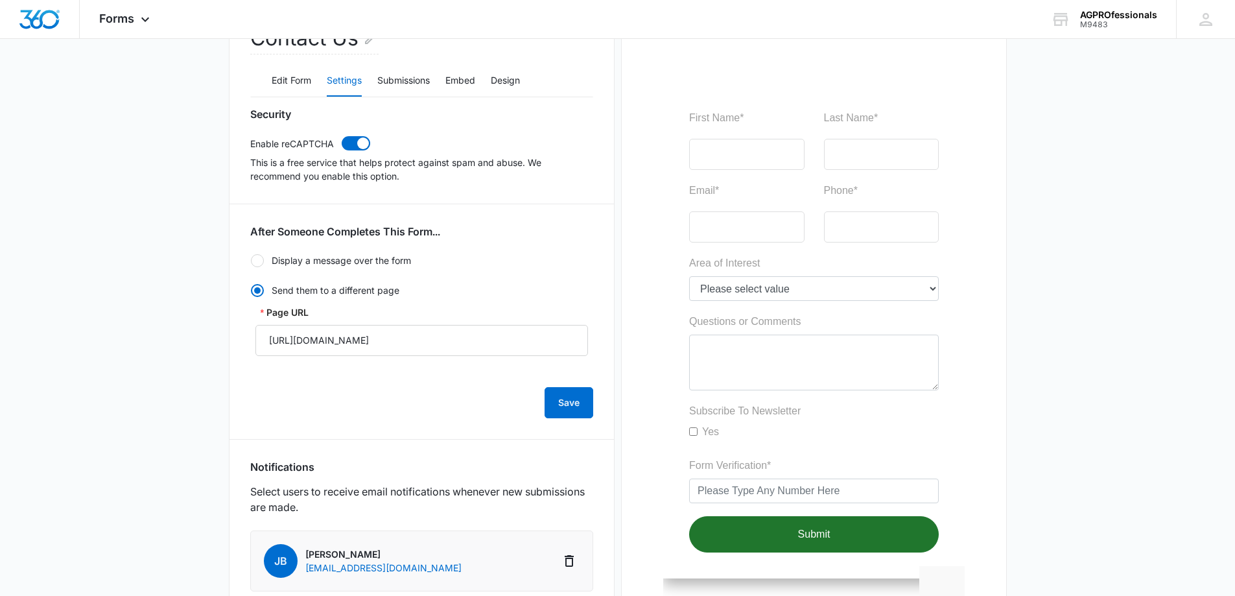
scroll to position [0, 0]
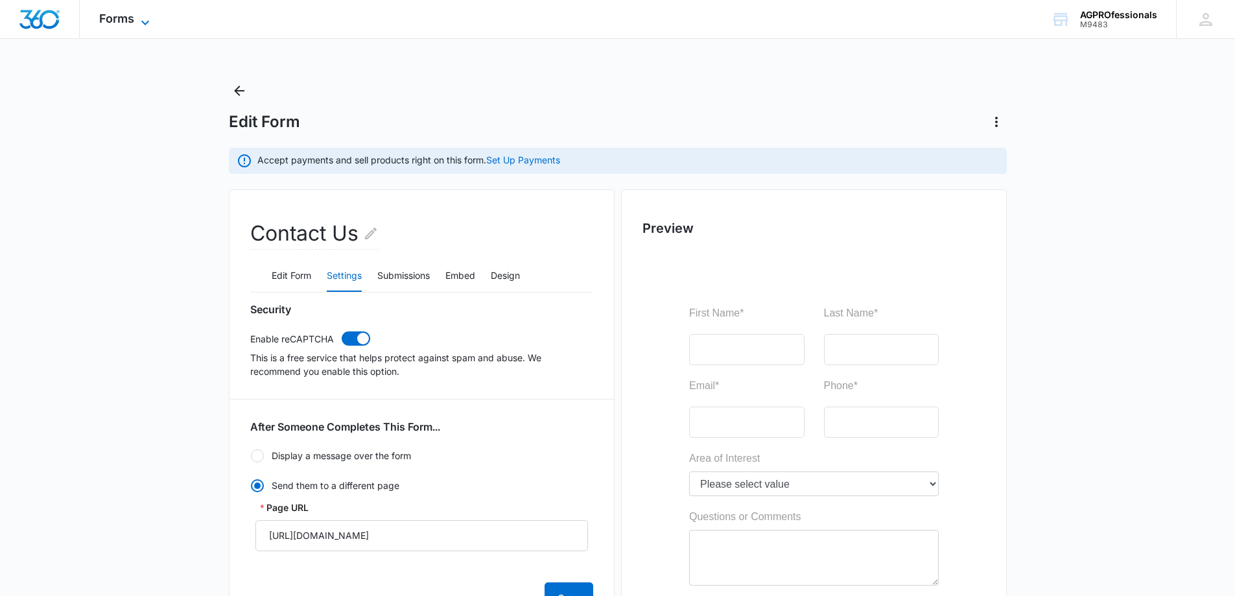
click at [108, 15] on span "Forms" at bounding box center [116, 19] width 35 height 14
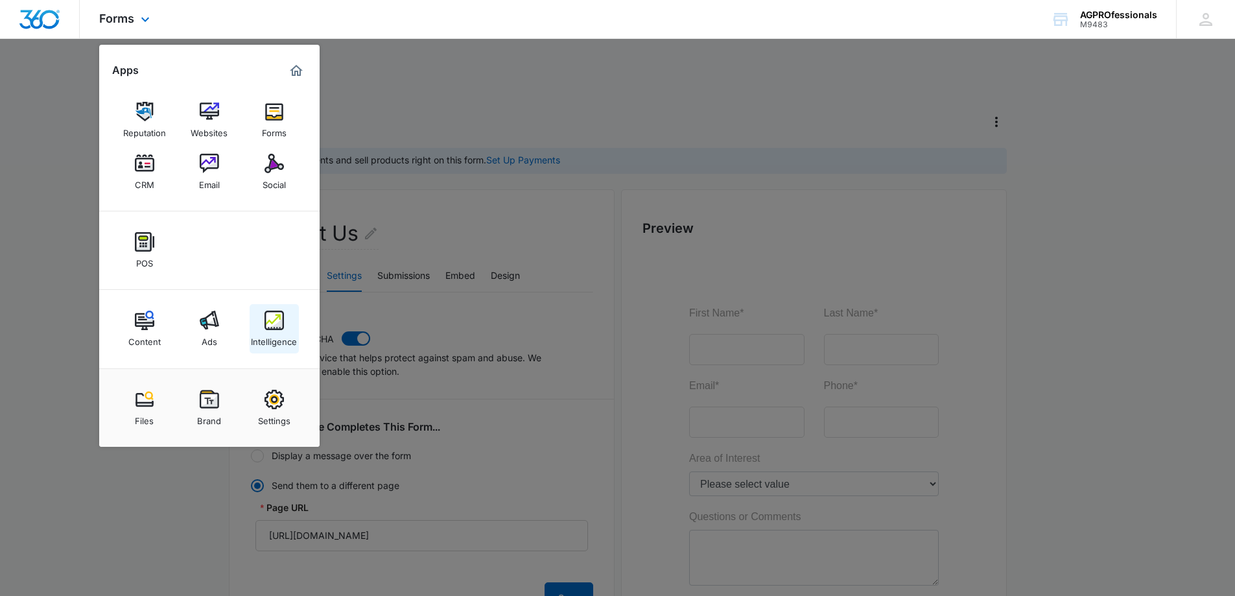
click at [270, 318] on img at bounding box center [273, 319] width 19 height 19
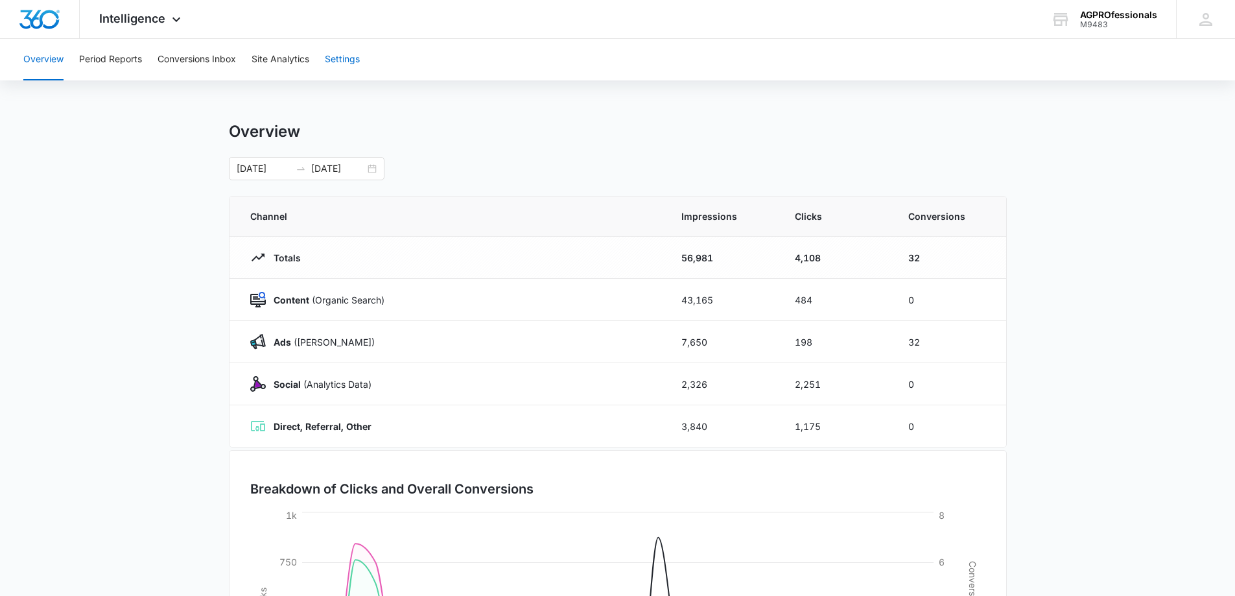
click at [353, 56] on button "Settings" at bounding box center [342, 59] width 35 height 41
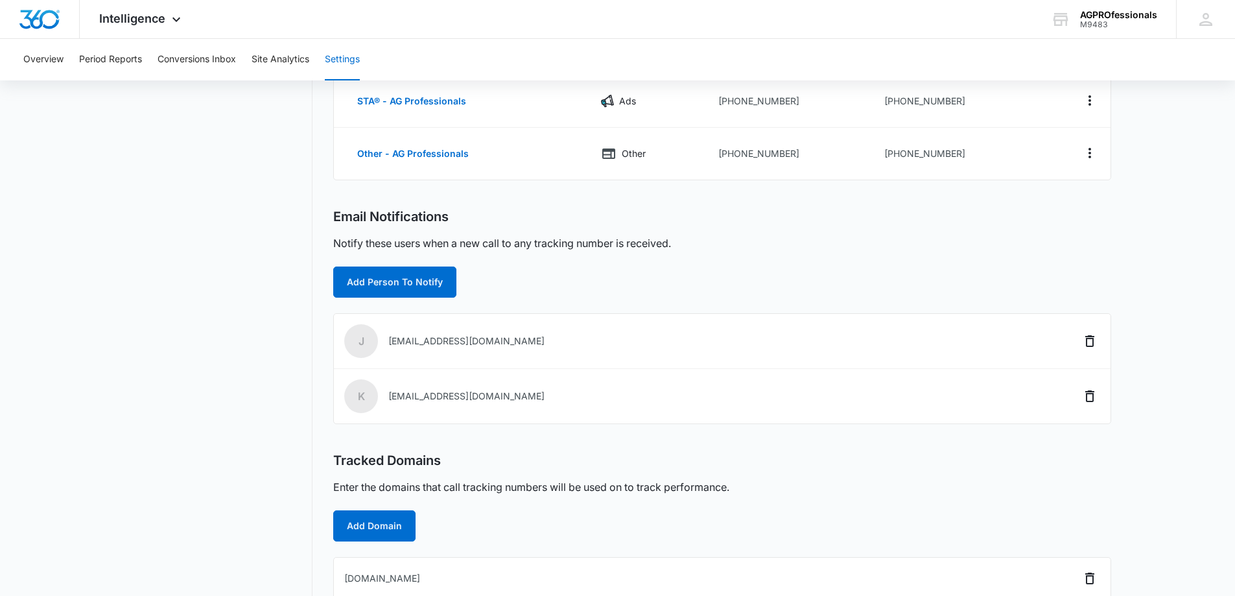
scroll to position [343, 0]
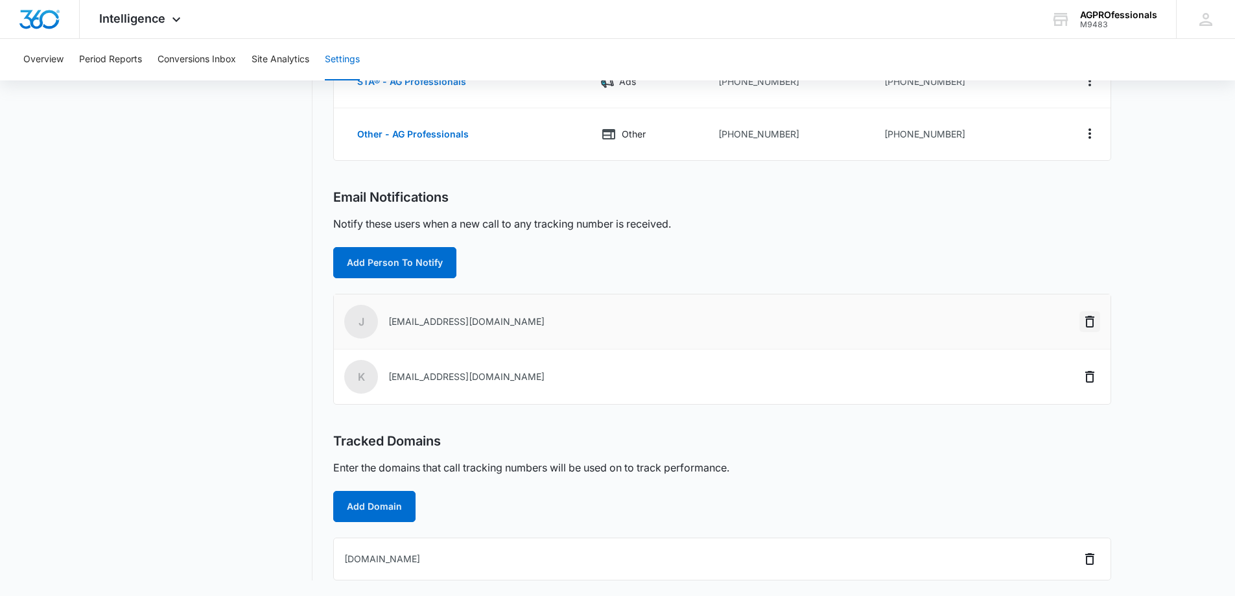
click at [1089, 319] on icon "Delete" at bounding box center [1089, 322] width 9 height 12
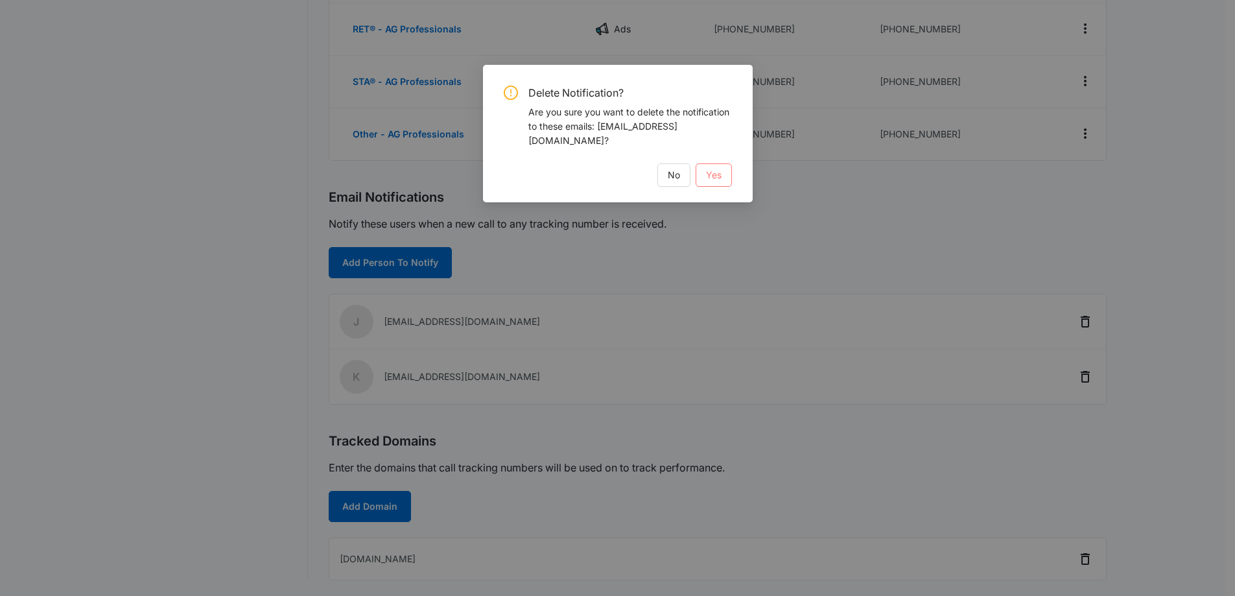
click at [719, 168] on span "Yes" at bounding box center [714, 175] width 16 height 14
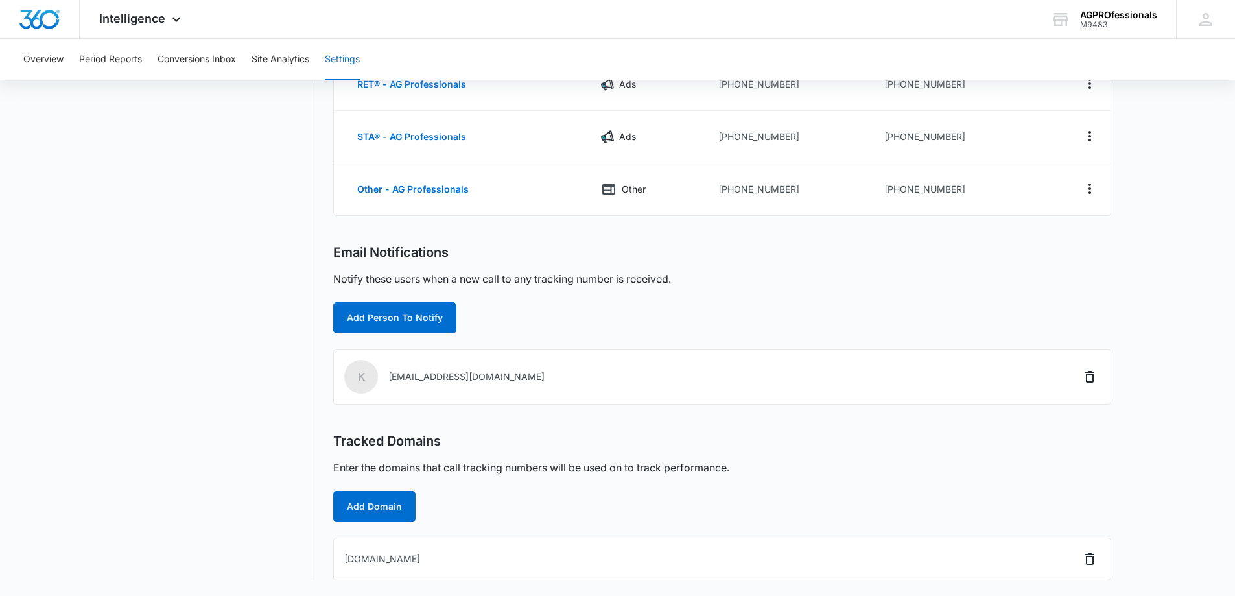
scroll to position [288, 0]
click at [395, 315] on button "Add Person To Notify" at bounding box center [394, 317] width 123 height 31
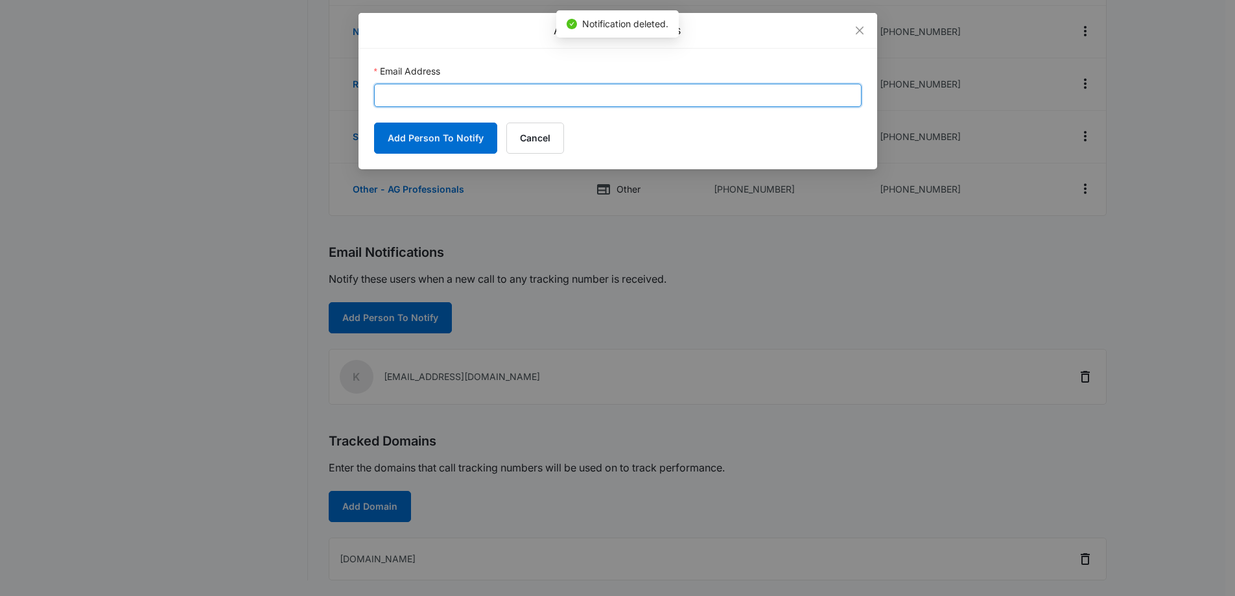
click at [450, 95] on input "Email Address" at bounding box center [617, 95] width 487 height 23
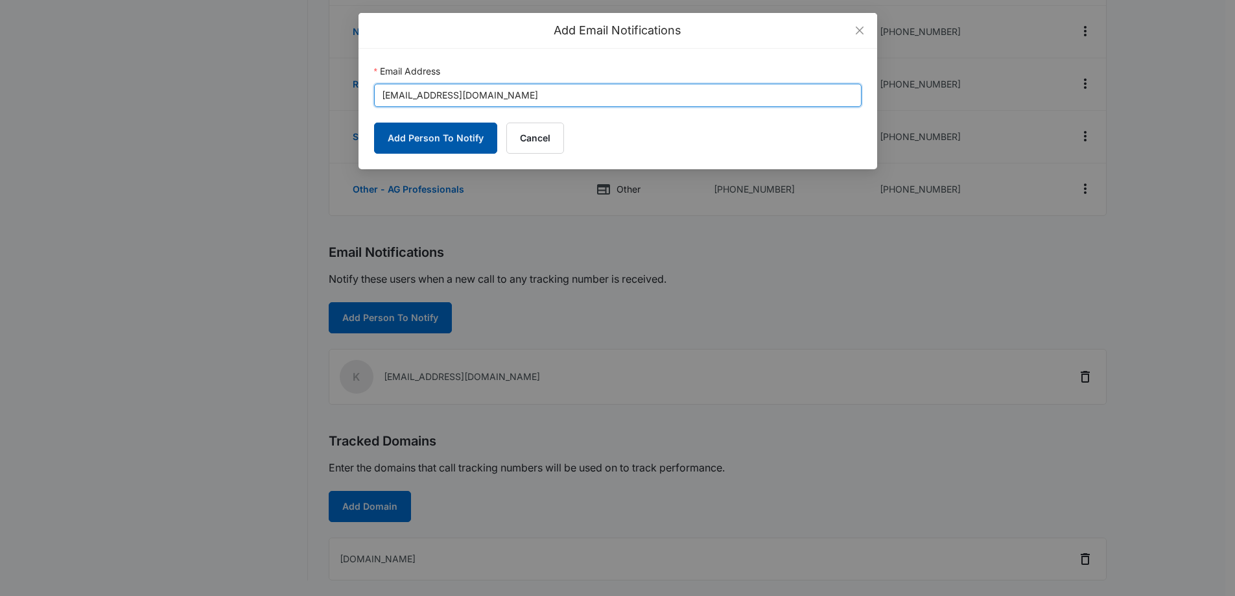
type input "[EMAIL_ADDRESS][DOMAIN_NAME]"
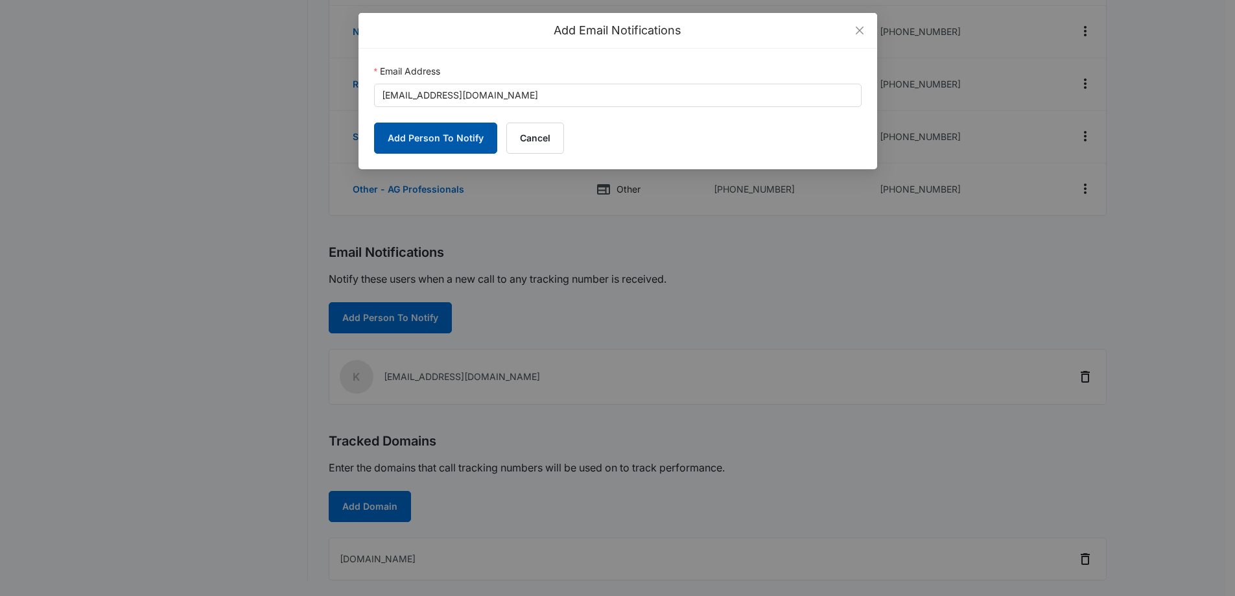
click at [451, 136] on button "Add Person To Notify" at bounding box center [435, 137] width 123 height 31
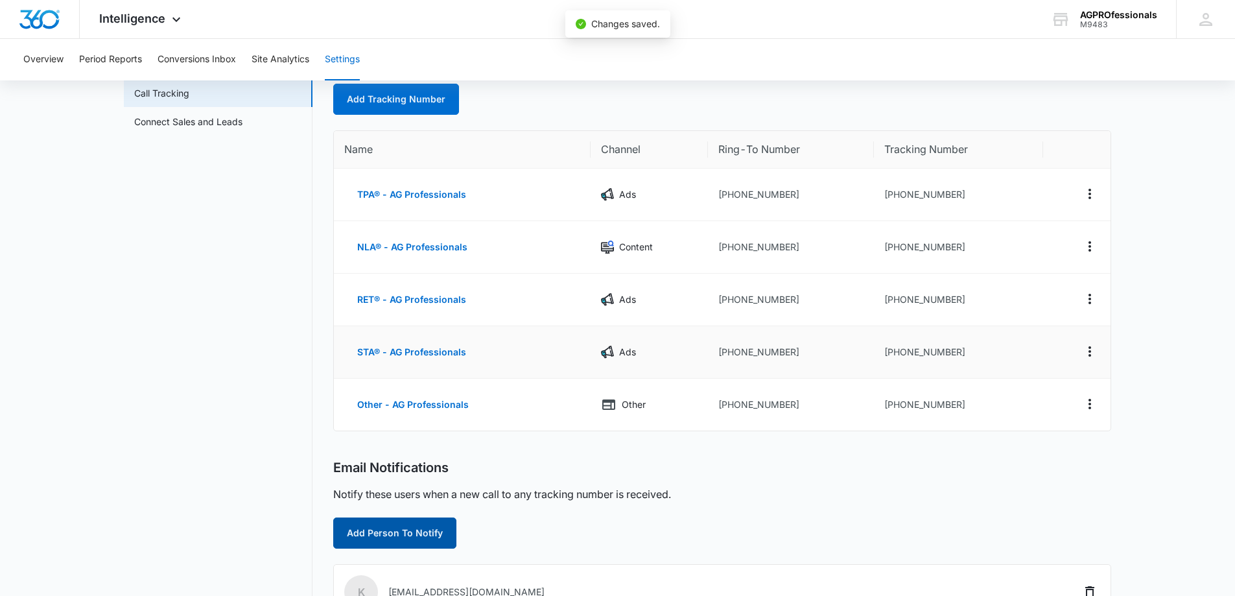
scroll to position [0, 0]
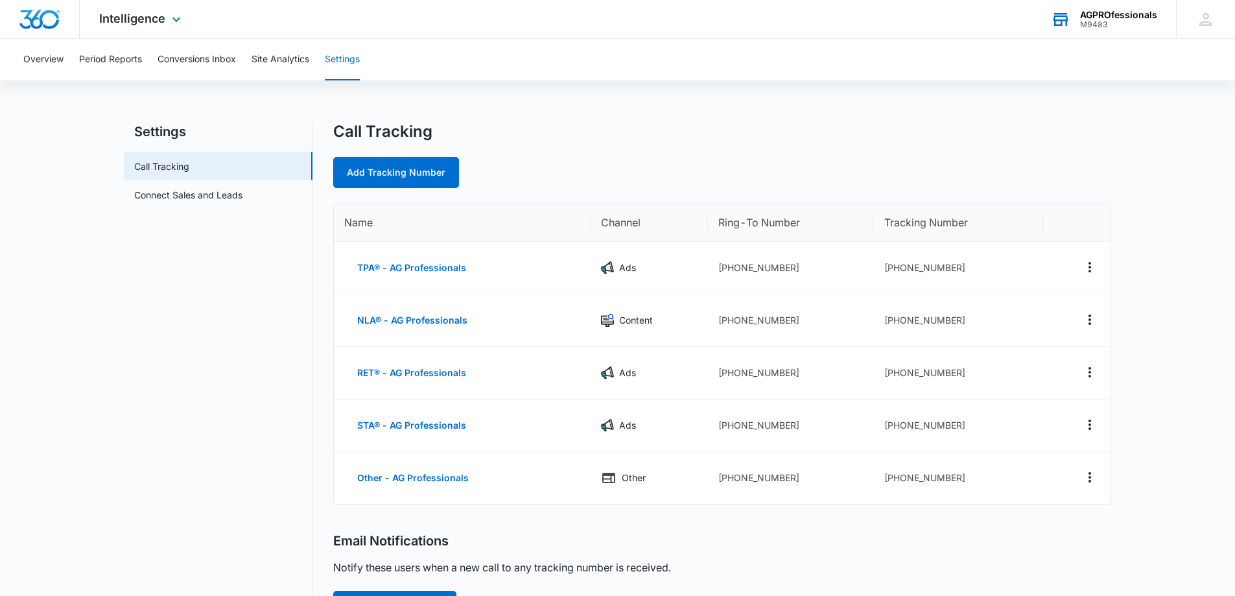
click at [1134, 14] on div "AGPROfessionals" at bounding box center [1118, 15] width 77 height 10
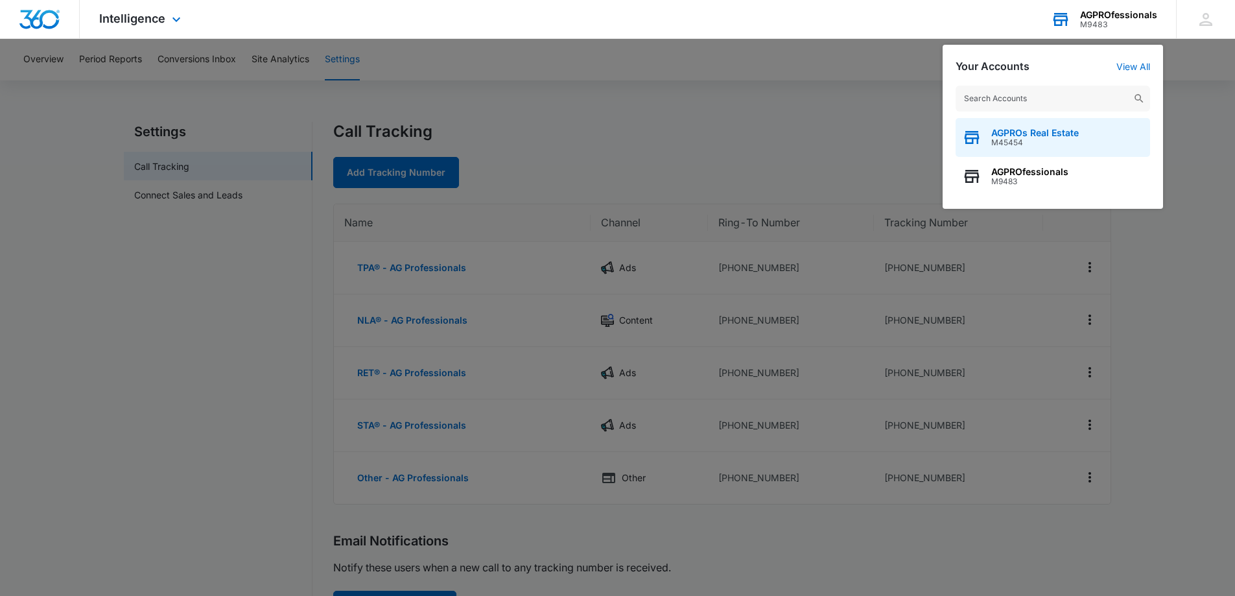
click at [1039, 133] on span "AGPROs Real Estate" at bounding box center [1034, 133] width 87 height 10
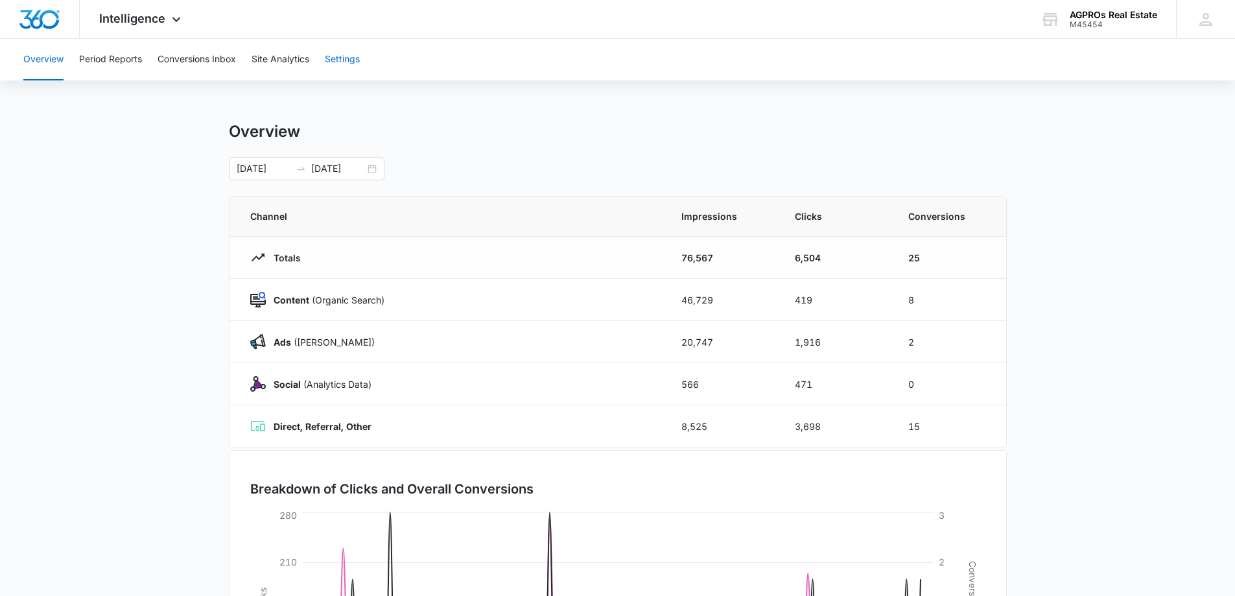
click at [347, 58] on button "Settings" at bounding box center [342, 59] width 35 height 41
